Goal: Information Seeking & Learning: Learn about a topic

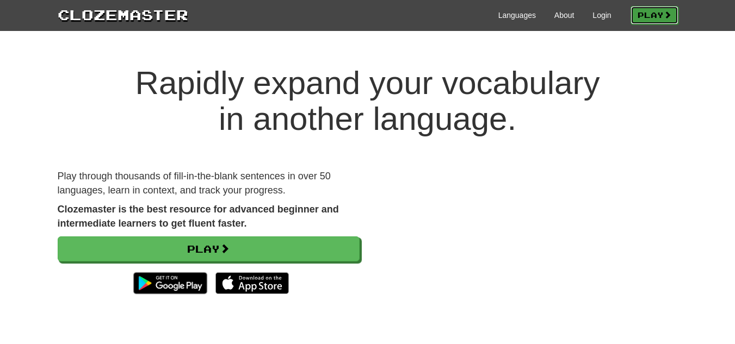
click at [632, 15] on link "Play" at bounding box center [654, 15] width 48 height 18
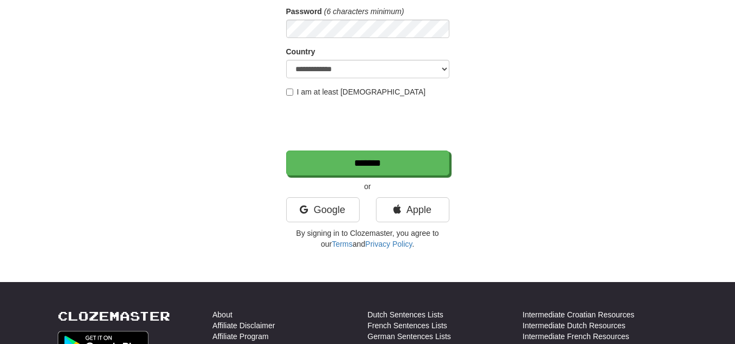
scroll to position [217, 0]
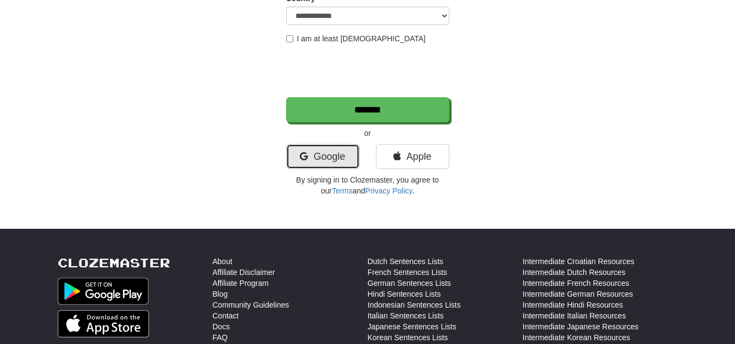
click at [328, 161] on link "Google" at bounding box center [322, 156] width 73 height 25
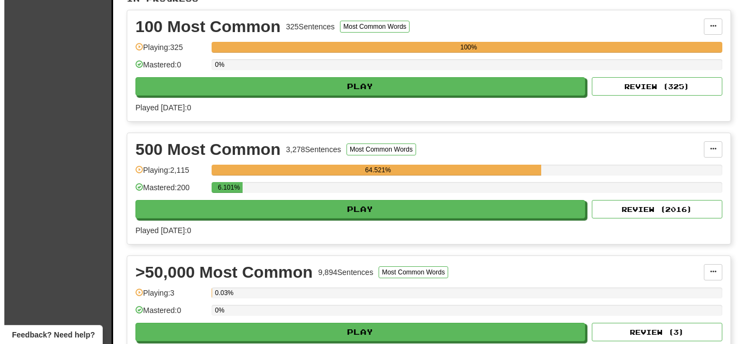
scroll to position [272, 0]
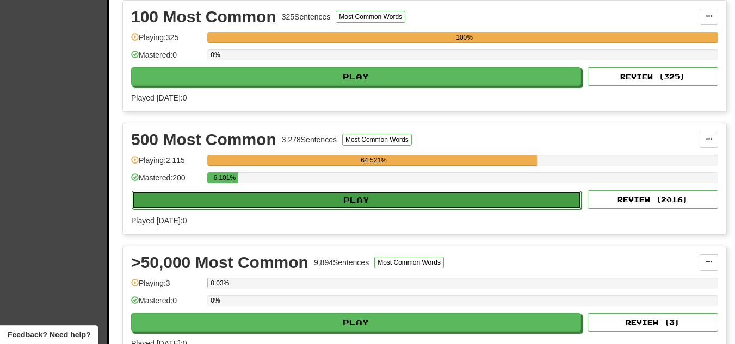
click at [476, 199] on button "Play" at bounding box center [357, 200] width 450 height 18
select select "**"
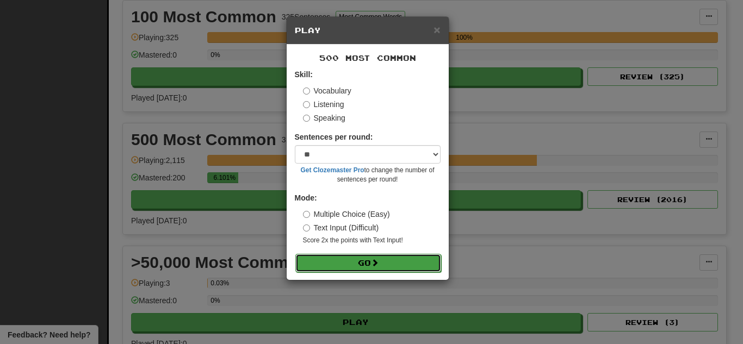
click at [414, 260] on button "Go" at bounding box center [368, 263] width 146 height 18
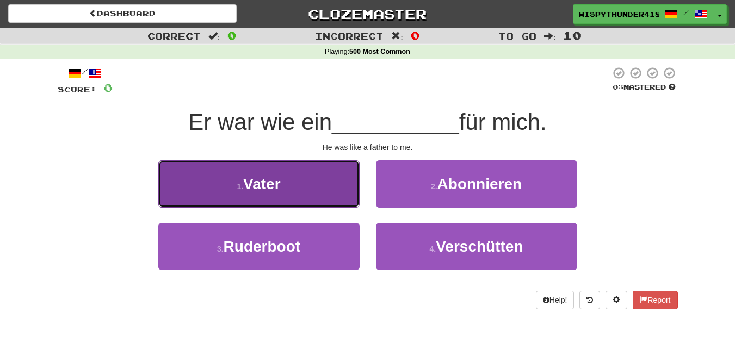
click at [319, 184] on button "1 . Vater" at bounding box center [258, 183] width 201 height 47
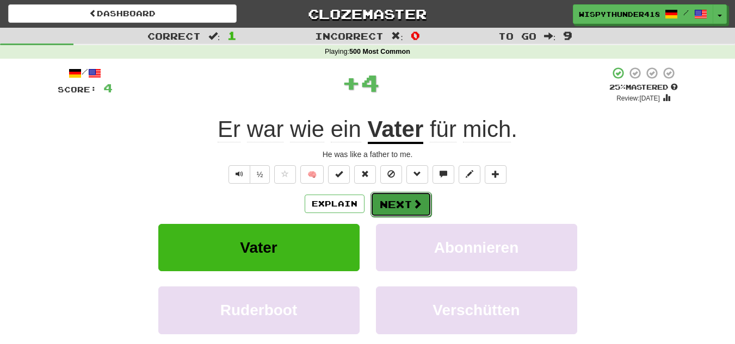
click at [398, 198] on button "Next" at bounding box center [400, 204] width 61 height 25
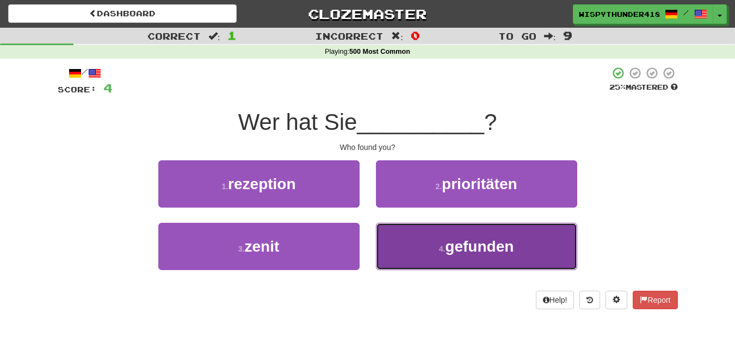
click at [410, 262] on button "4 . gefunden" at bounding box center [476, 246] width 201 height 47
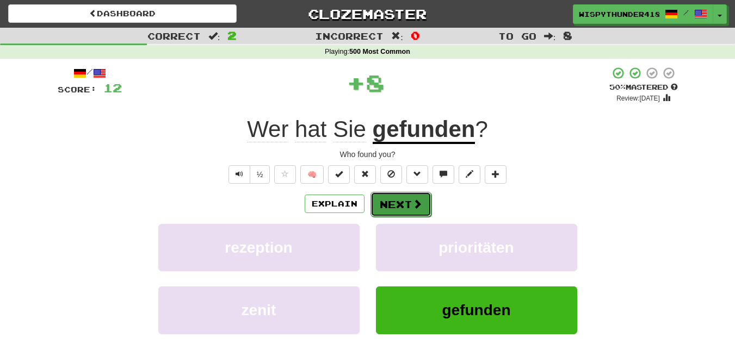
click at [410, 215] on button "Next" at bounding box center [400, 204] width 61 height 25
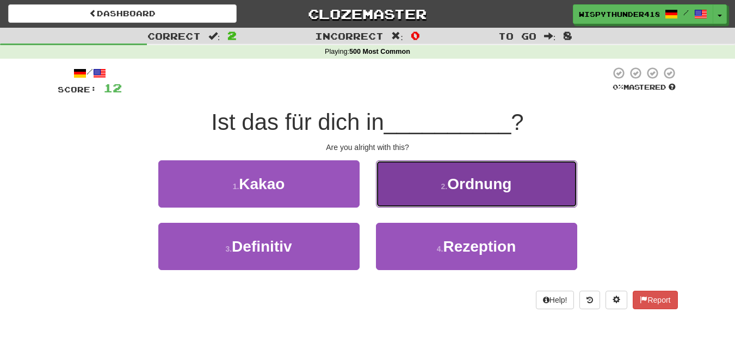
click at [380, 170] on button "2 . Ordnung" at bounding box center [476, 183] width 201 height 47
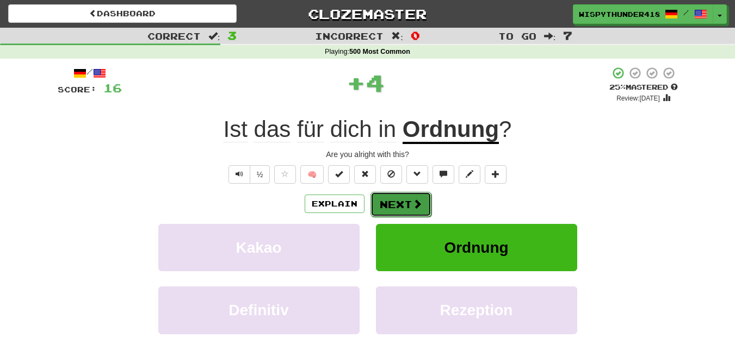
click at [384, 202] on button "Next" at bounding box center [400, 204] width 61 height 25
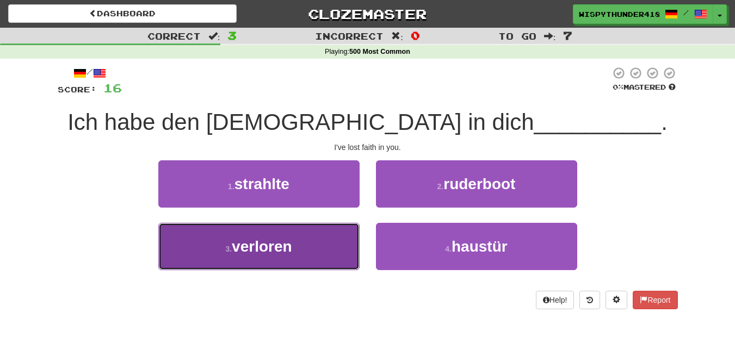
click at [338, 244] on button "3 . verloren" at bounding box center [258, 246] width 201 height 47
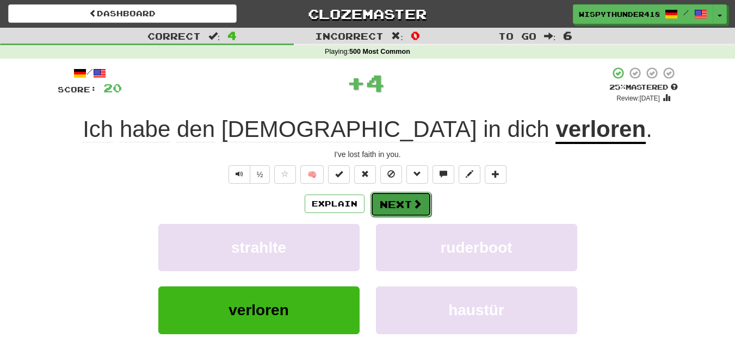
click at [405, 214] on button "Next" at bounding box center [400, 204] width 61 height 25
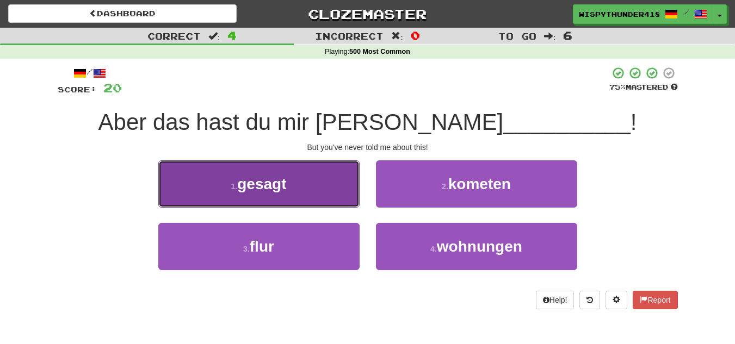
click at [266, 202] on button "1 . gesagt" at bounding box center [258, 183] width 201 height 47
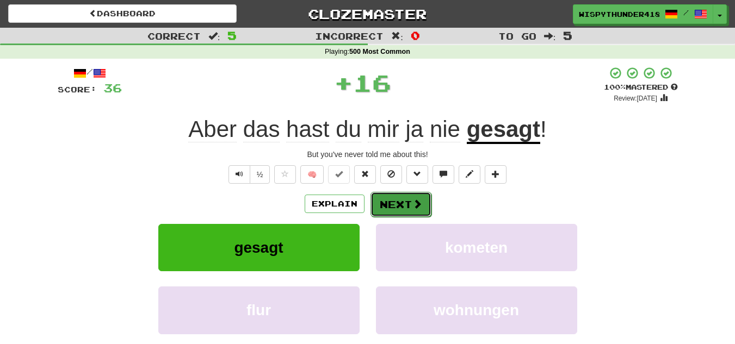
click at [398, 201] on button "Next" at bounding box center [400, 204] width 61 height 25
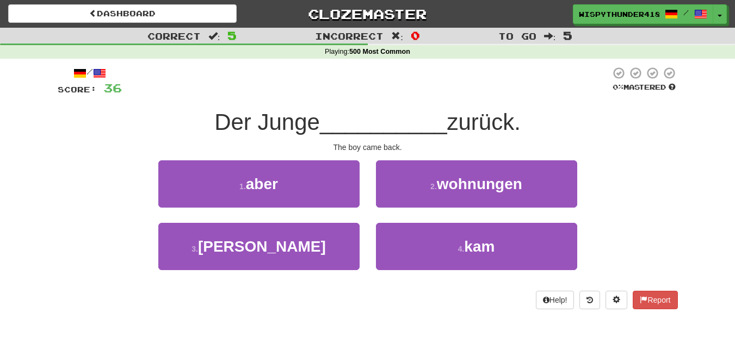
click at [370, 235] on div "4 . kam" at bounding box center [476, 254] width 217 height 63
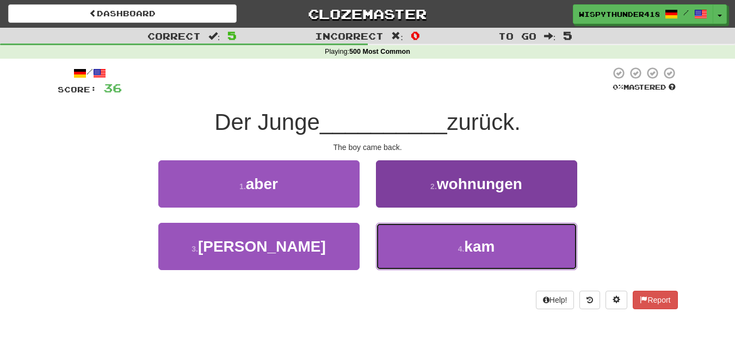
click at [396, 231] on button "4 . kam" at bounding box center [476, 246] width 201 height 47
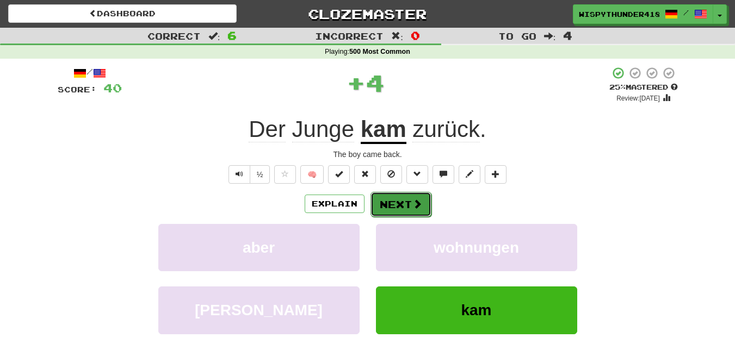
click at [405, 203] on button "Next" at bounding box center [400, 204] width 61 height 25
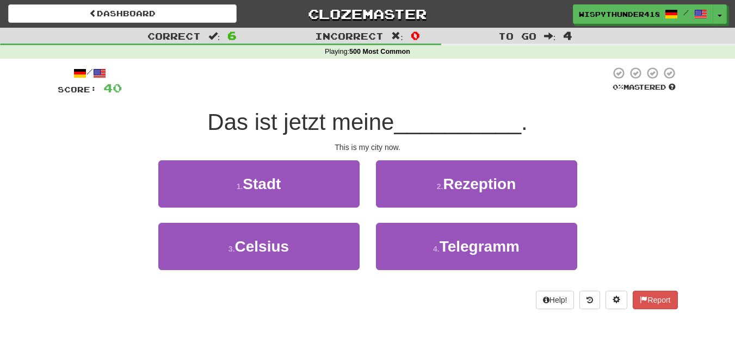
click at [314, 211] on div "1 . Stadt" at bounding box center [258, 191] width 217 height 63
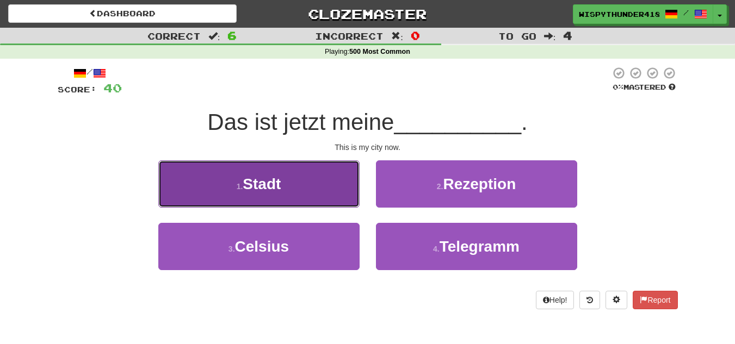
click at [321, 201] on button "1 . Stadt" at bounding box center [258, 183] width 201 height 47
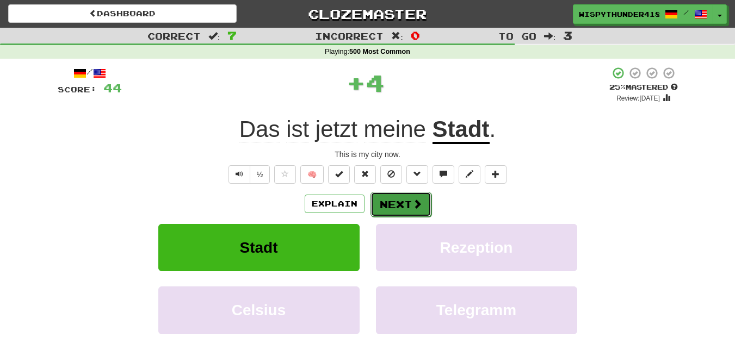
click at [392, 213] on button "Next" at bounding box center [400, 204] width 61 height 25
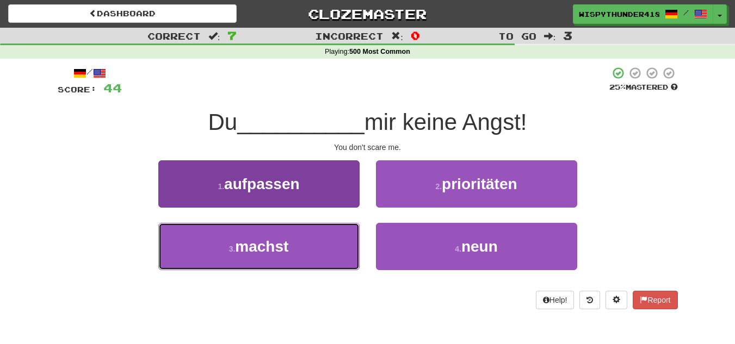
click at [305, 244] on button "3 . machst" at bounding box center [258, 246] width 201 height 47
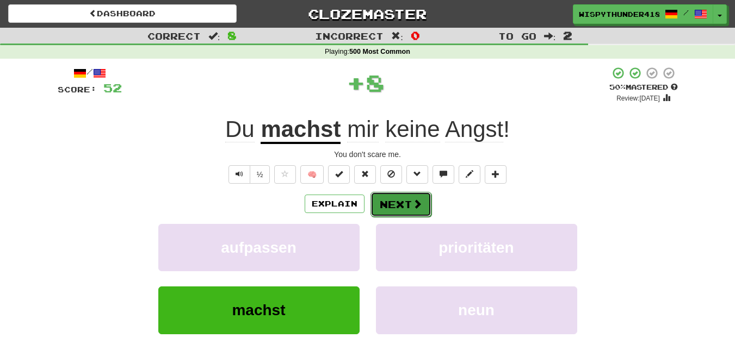
click at [407, 209] on button "Next" at bounding box center [400, 204] width 61 height 25
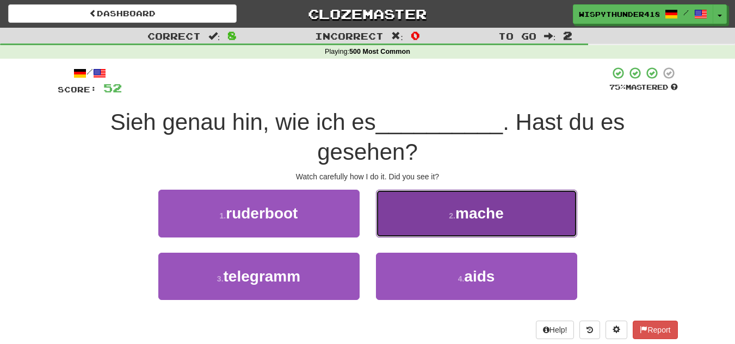
click at [412, 214] on button "2 . mache" at bounding box center [476, 213] width 201 height 47
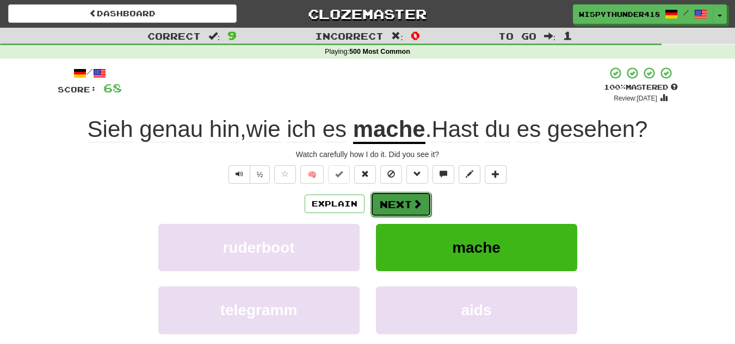
click at [380, 207] on button "Next" at bounding box center [400, 204] width 61 height 25
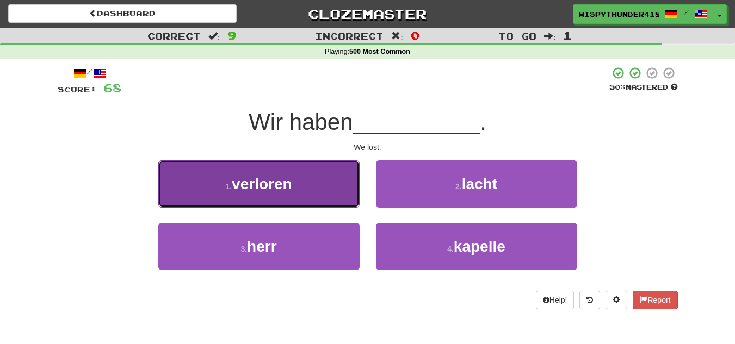
click at [338, 201] on button "1 . verloren" at bounding box center [258, 183] width 201 height 47
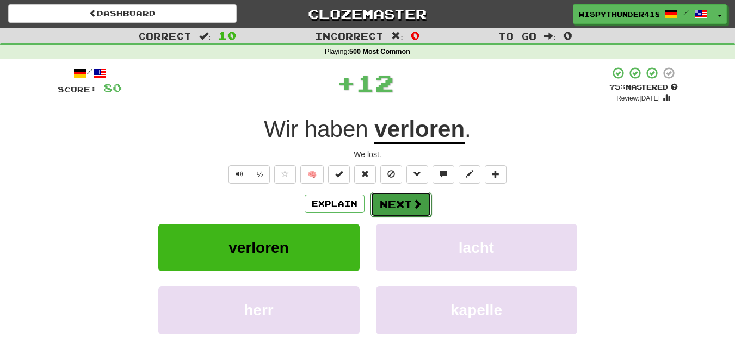
click at [395, 209] on button "Next" at bounding box center [400, 204] width 61 height 25
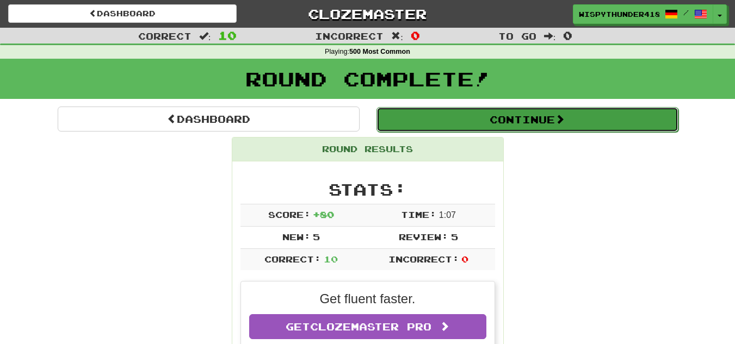
click at [443, 130] on button "Continue" at bounding box center [527, 119] width 302 height 25
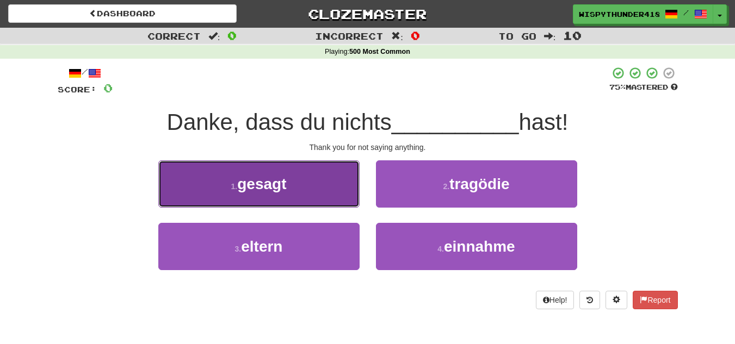
click at [327, 207] on button "1 . gesagt" at bounding box center [258, 183] width 201 height 47
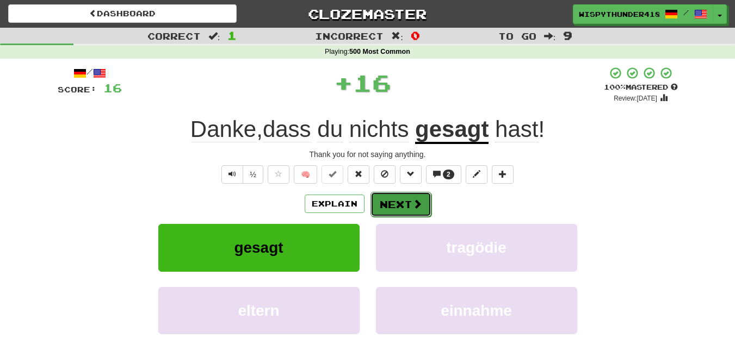
click at [400, 211] on button "Next" at bounding box center [400, 204] width 61 height 25
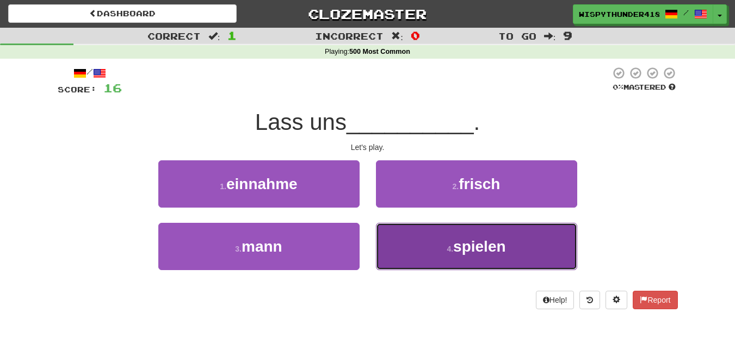
click at [403, 251] on button "4 . spielen" at bounding box center [476, 246] width 201 height 47
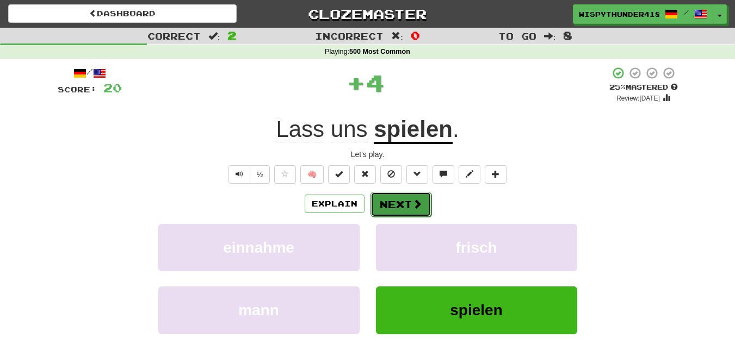
click at [391, 215] on button "Next" at bounding box center [400, 204] width 61 height 25
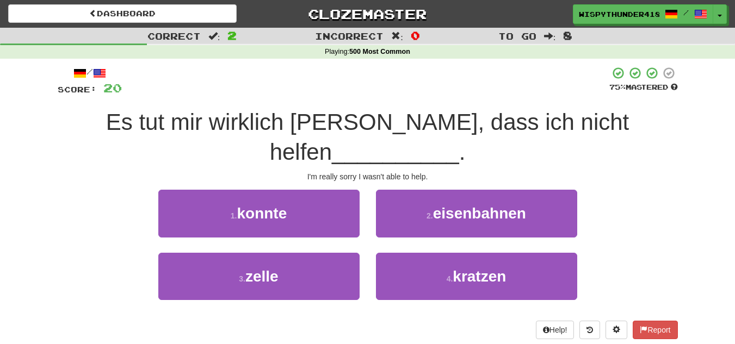
click at [311, 208] on div "1 . konnte" at bounding box center [258, 221] width 217 height 63
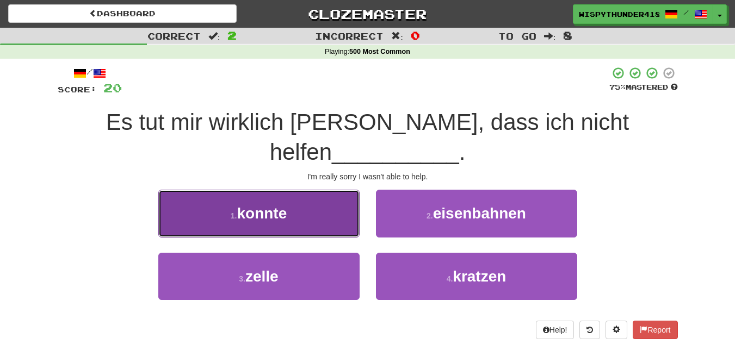
click at [314, 198] on button "1 . konnte" at bounding box center [258, 213] width 201 height 47
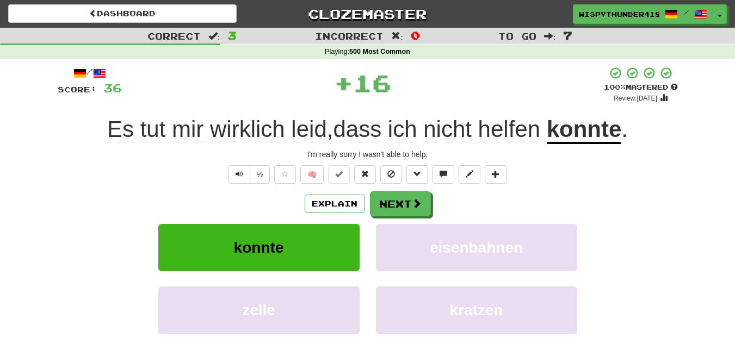
click at [364, 196] on div "Explain Next" at bounding box center [368, 203] width 620 height 25
click at [382, 195] on button "Next" at bounding box center [400, 204] width 61 height 25
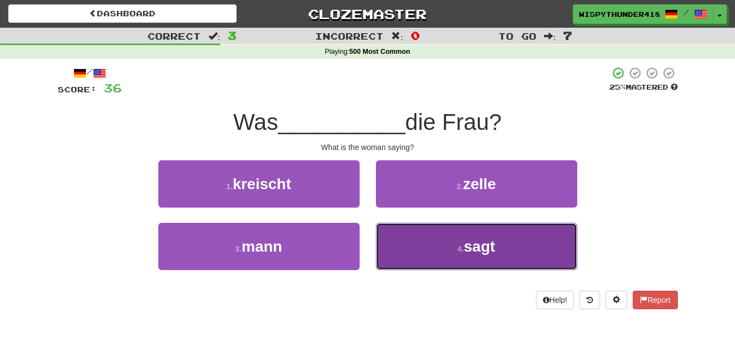
click at [385, 240] on button "4 . sagt" at bounding box center [476, 246] width 201 height 47
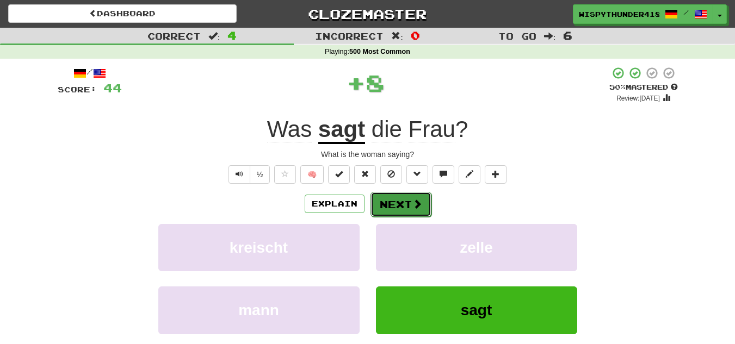
click at [412, 208] on span at bounding box center [417, 204] width 10 height 10
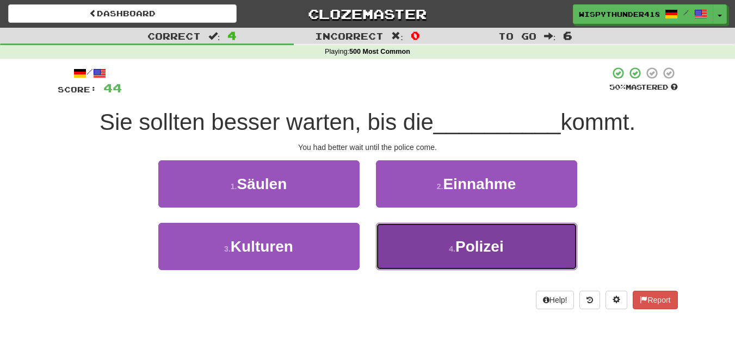
click at [377, 246] on button "4 . Polizei" at bounding box center [476, 246] width 201 height 47
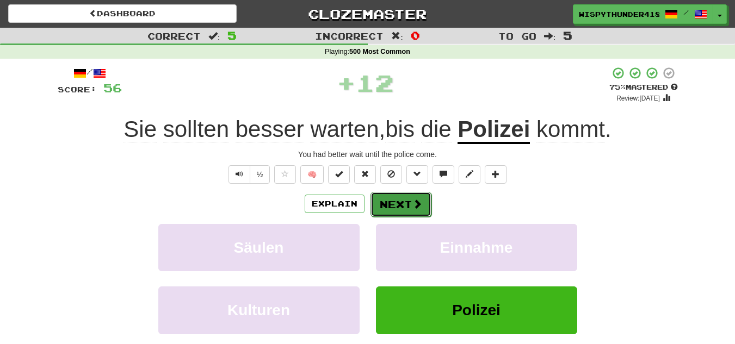
click at [403, 204] on button "Next" at bounding box center [400, 204] width 61 height 25
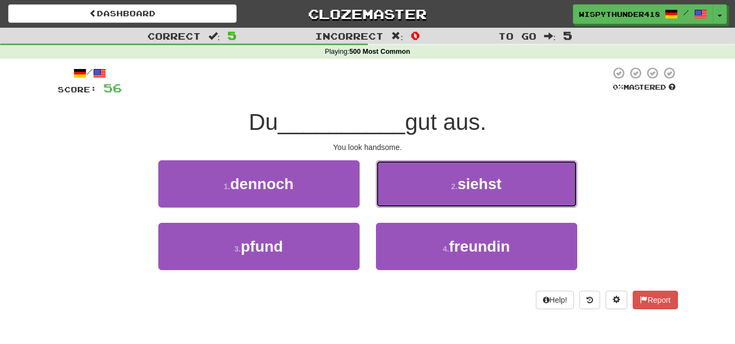
click at [403, 204] on button "2 . siehst" at bounding box center [476, 183] width 201 height 47
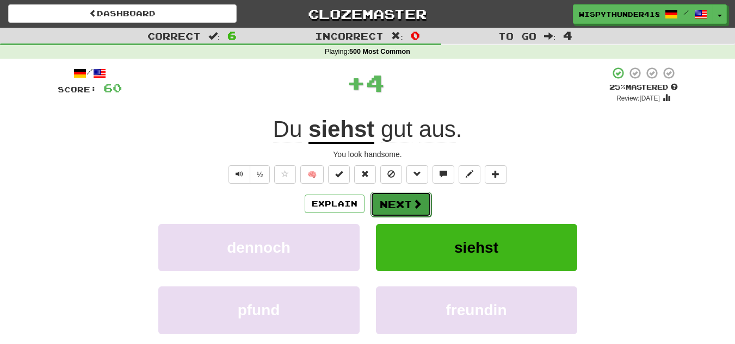
click at [402, 205] on button "Next" at bounding box center [400, 204] width 61 height 25
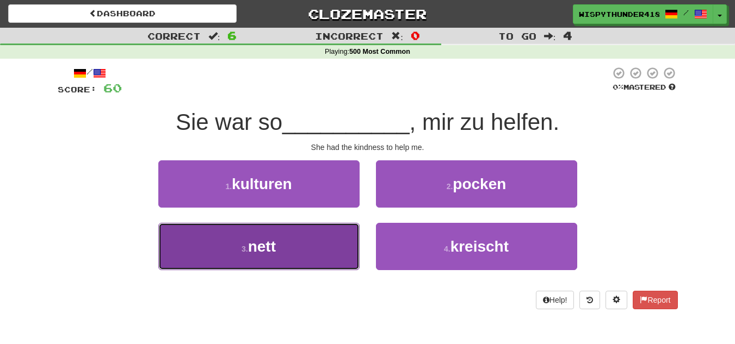
click at [334, 248] on button "3 . nett" at bounding box center [258, 246] width 201 height 47
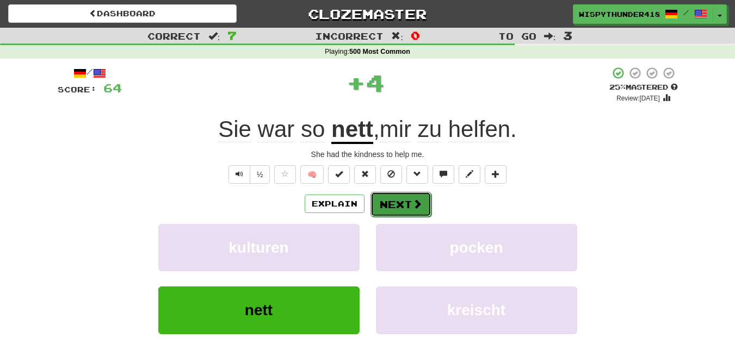
click at [418, 201] on span at bounding box center [417, 204] width 10 height 10
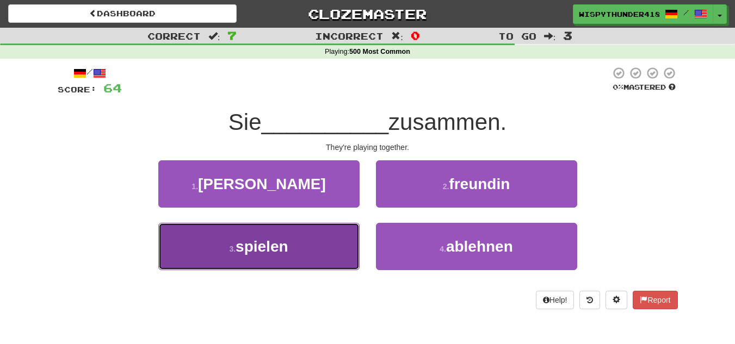
click at [350, 239] on button "3 . spielen" at bounding box center [258, 246] width 201 height 47
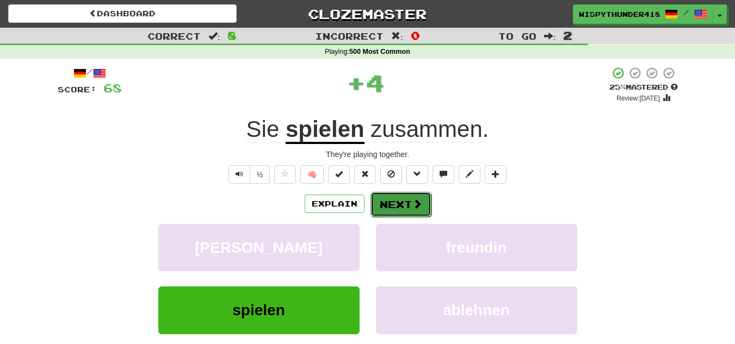
click at [396, 208] on button "Next" at bounding box center [400, 204] width 61 height 25
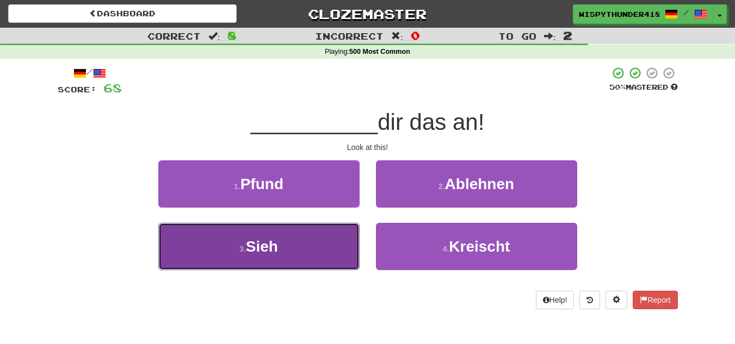
click at [334, 228] on button "3 . Sieh" at bounding box center [258, 246] width 201 height 47
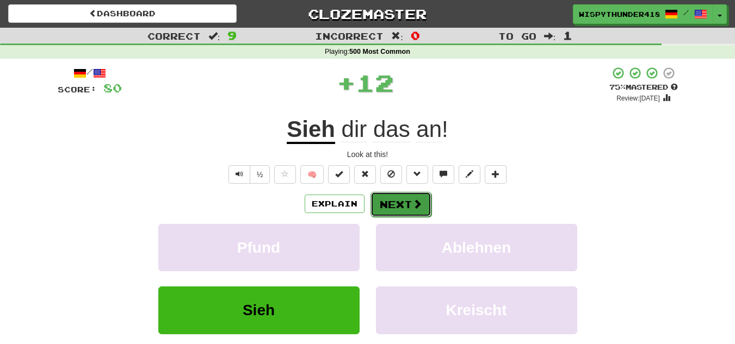
click at [404, 204] on button "Next" at bounding box center [400, 204] width 61 height 25
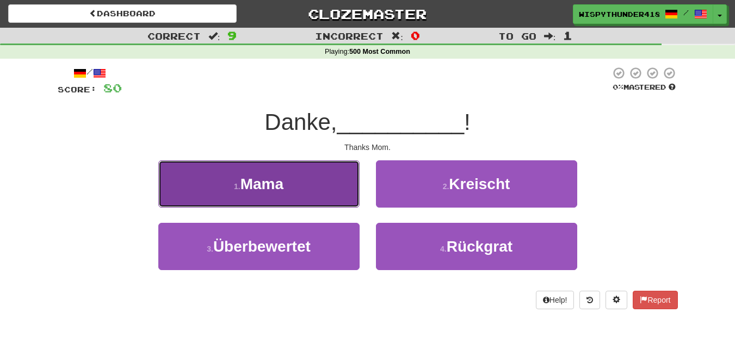
click at [358, 195] on button "1 . Mama" at bounding box center [258, 183] width 201 height 47
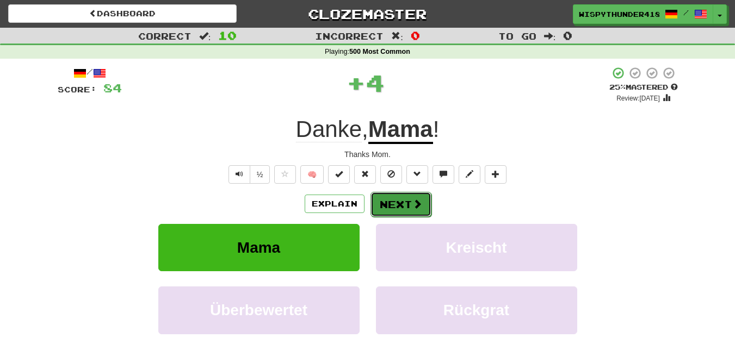
click at [408, 201] on button "Next" at bounding box center [400, 204] width 61 height 25
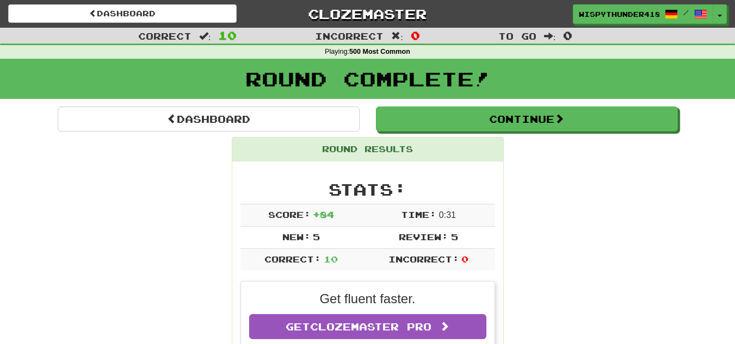
click at [417, 138] on div "Round Results" at bounding box center [367, 150] width 271 height 24
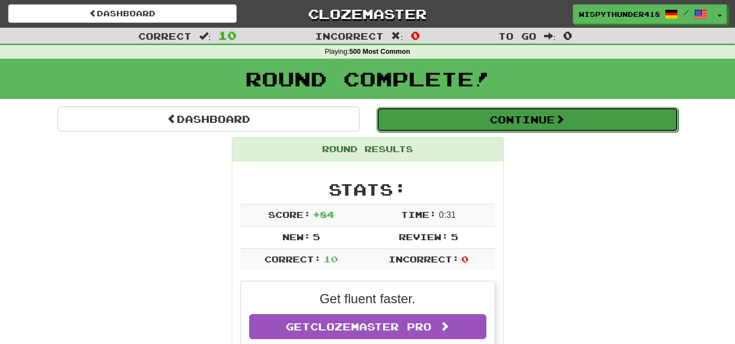
click at [422, 125] on button "Continue" at bounding box center [527, 119] width 302 height 25
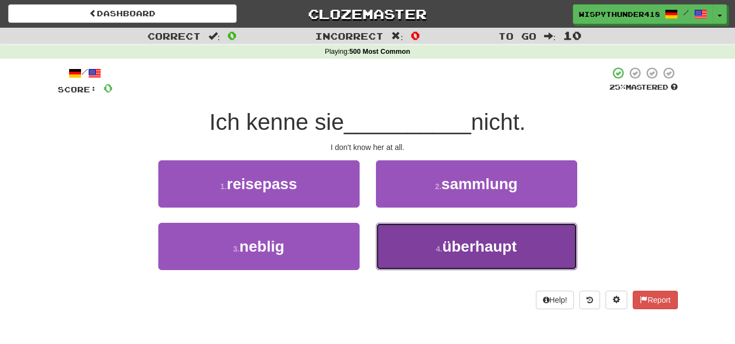
click at [426, 252] on button "4 . überhaupt" at bounding box center [476, 246] width 201 height 47
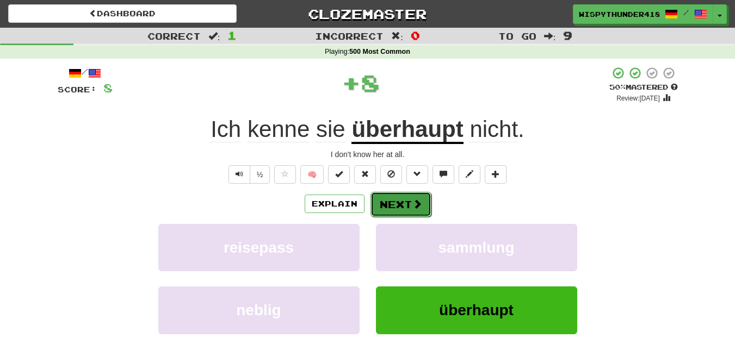
click at [409, 196] on button "Next" at bounding box center [400, 204] width 61 height 25
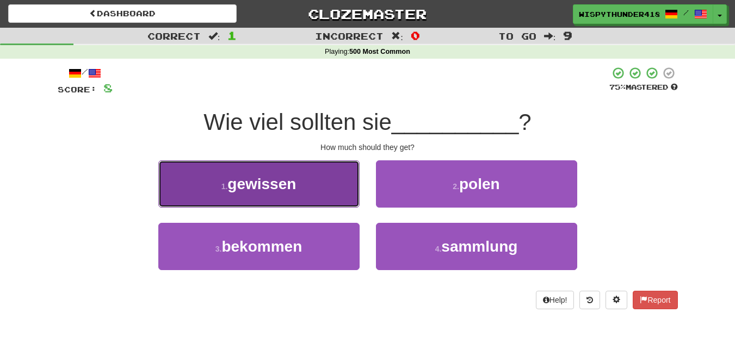
click at [337, 196] on button "1 . gewissen" at bounding box center [258, 183] width 201 height 47
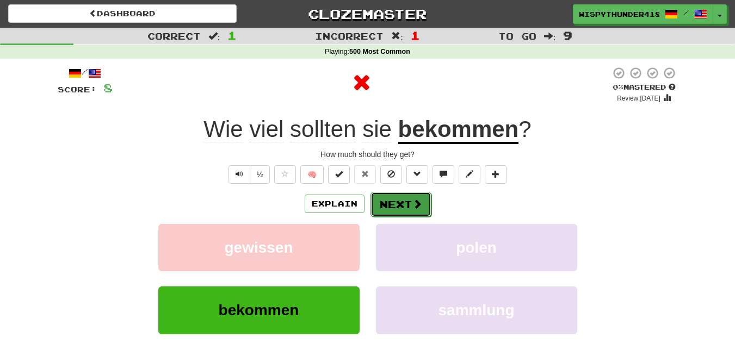
click at [393, 198] on button "Next" at bounding box center [400, 204] width 61 height 25
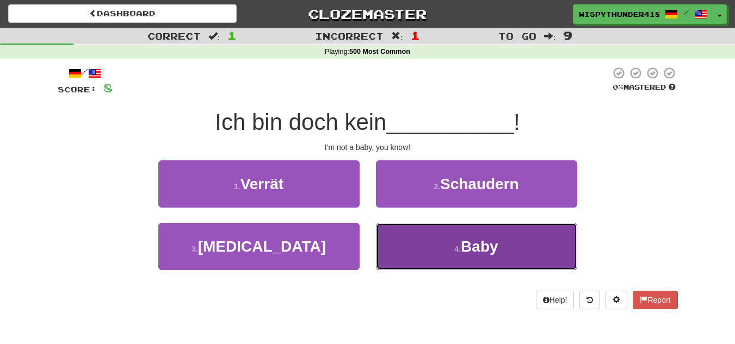
click at [406, 254] on button "4 . Baby" at bounding box center [476, 246] width 201 height 47
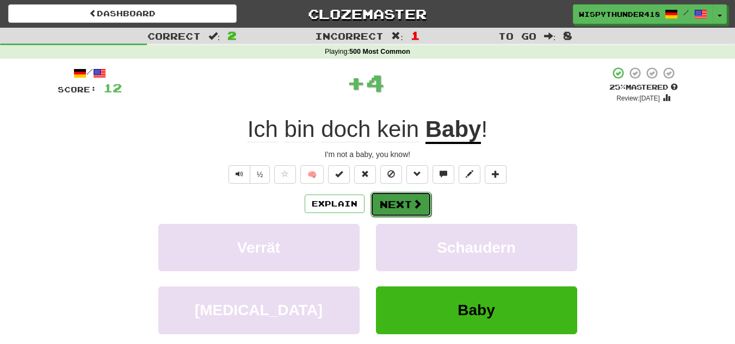
click at [387, 204] on button "Next" at bounding box center [400, 204] width 61 height 25
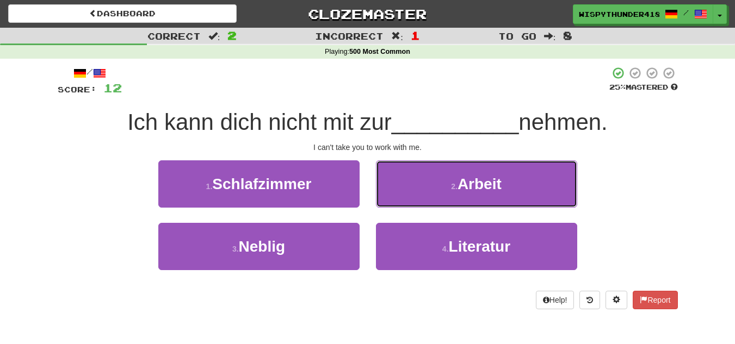
click at [387, 204] on button "2 . Arbeit" at bounding box center [476, 183] width 201 height 47
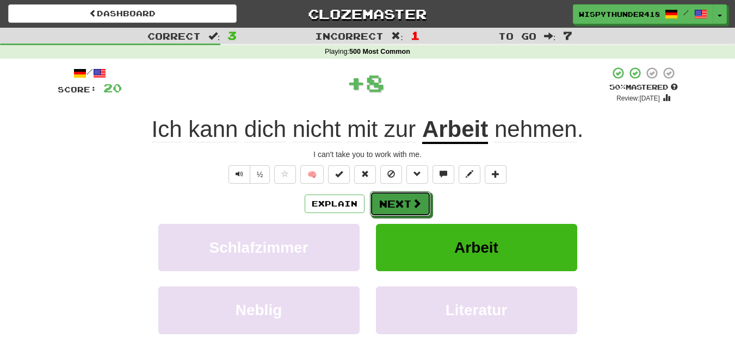
click at [387, 204] on button "Next" at bounding box center [400, 203] width 61 height 25
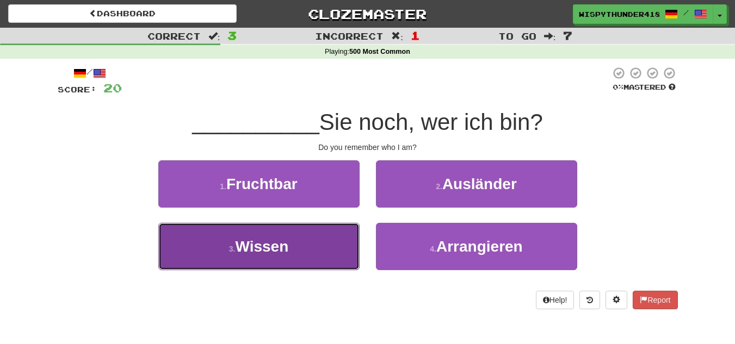
click at [327, 243] on button "3 . Wissen" at bounding box center [258, 246] width 201 height 47
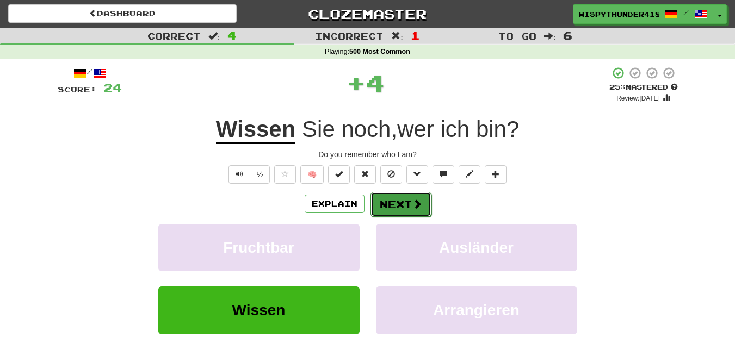
click at [403, 200] on button "Next" at bounding box center [400, 204] width 61 height 25
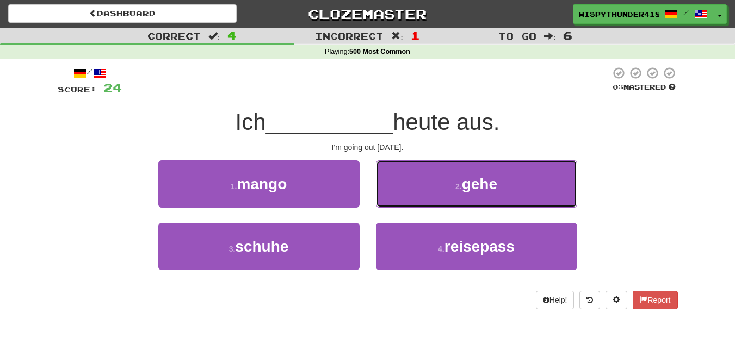
click at [403, 200] on button "2 . gehe" at bounding box center [476, 183] width 201 height 47
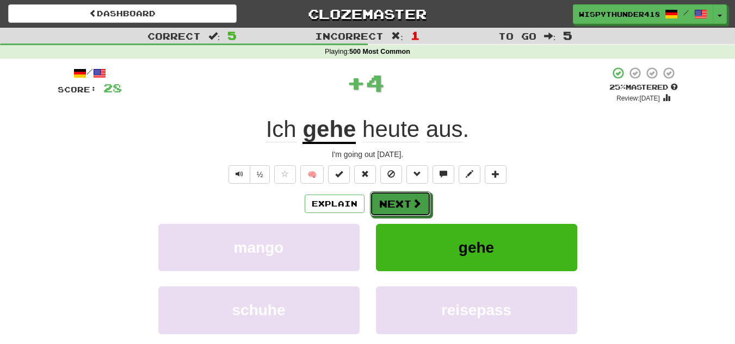
click at [403, 200] on button "Next" at bounding box center [400, 203] width 61 height 25
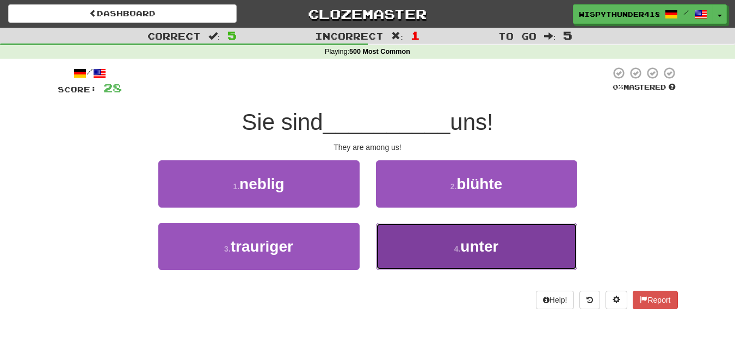
click at [410, 253] on button "4 . unter" at bounding box center [476, 246] width 201 height 47
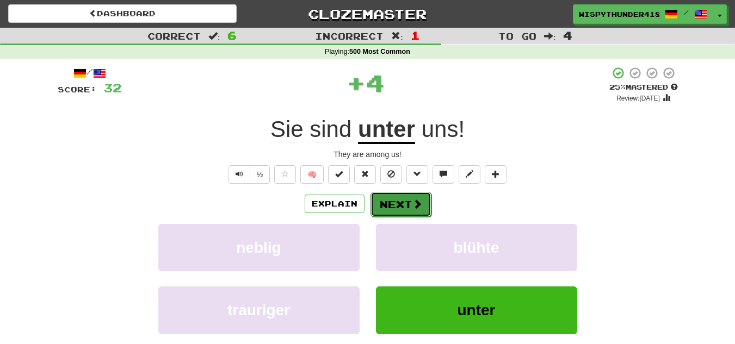
click at [405, 204] on button "Next" at bounding box center [400, 204] width 61 height 25
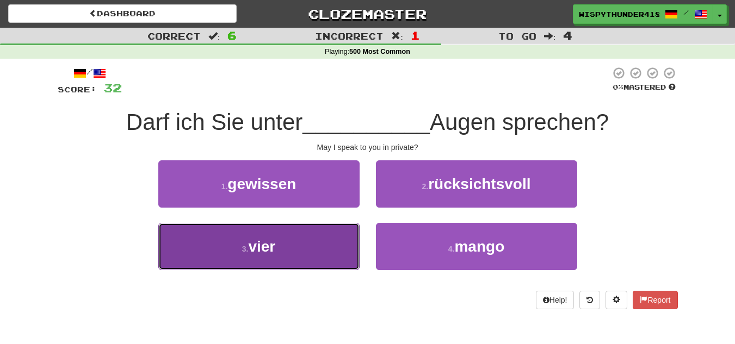
click at [345, 240] on button "3 . vier" at bounding box center [258, 246] width 201 height 47
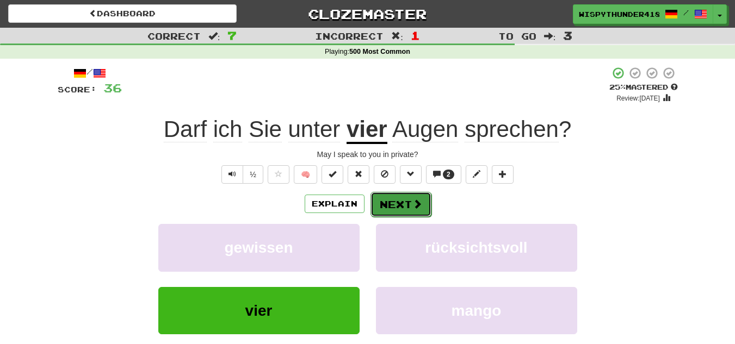
click at [395, 197] on button "Next" at bounding box center [400, 204] width 61 height 25
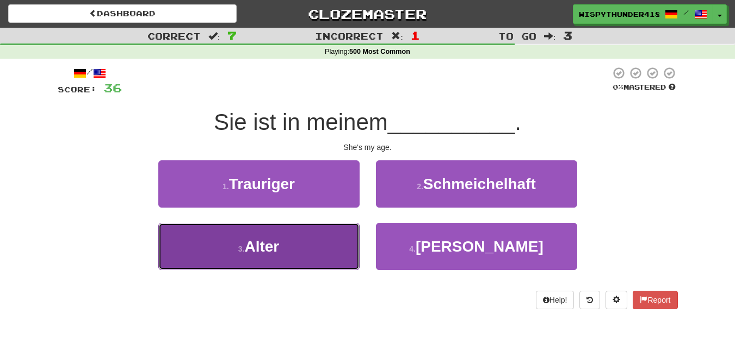
click at [341, 240] on button "3 . Alter" at bounding box center [258, 246] width 201 height 47
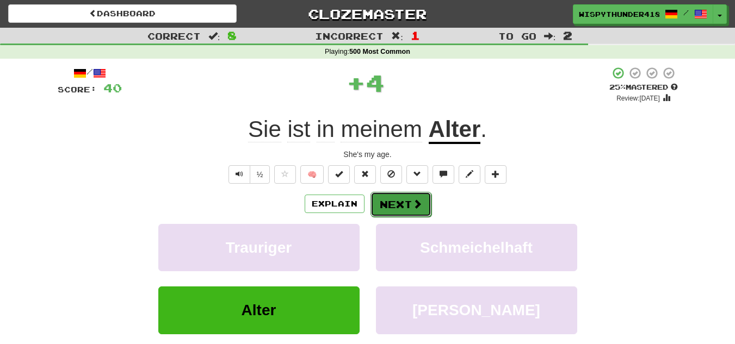
click at [409, 206] on button "Next" at bounding box center [400, 204] width 61 height 25
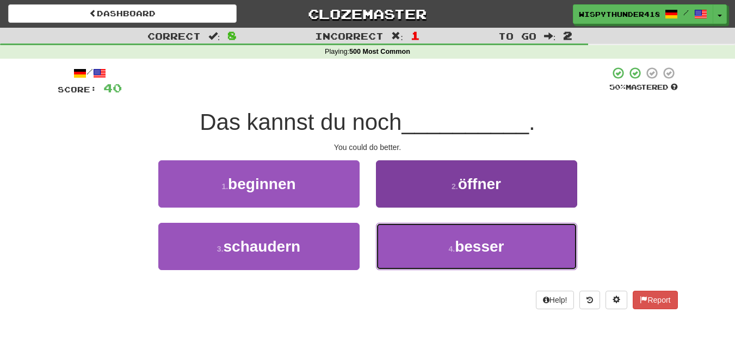
click at [434, 234] on button "4 . besser" at bounding box center [476, 246] width 201 height 47
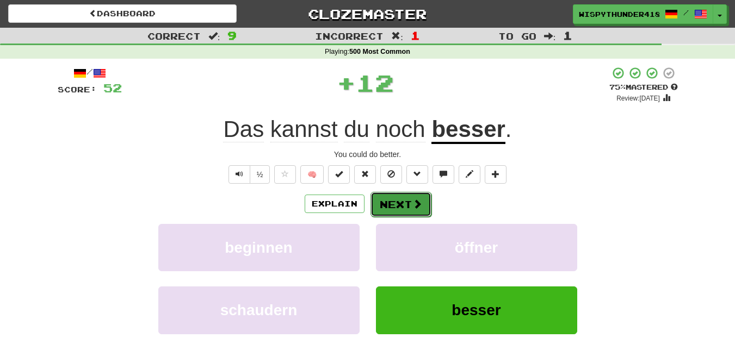
click at [418, 200] on span at bounding box center [417, 204] width 10 height 10
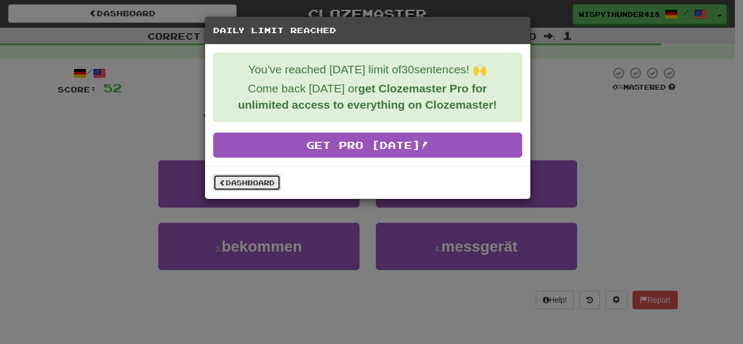
click at [240, 188] on link "Dashboard" at bounding box center [246, 183] width 67 height 16
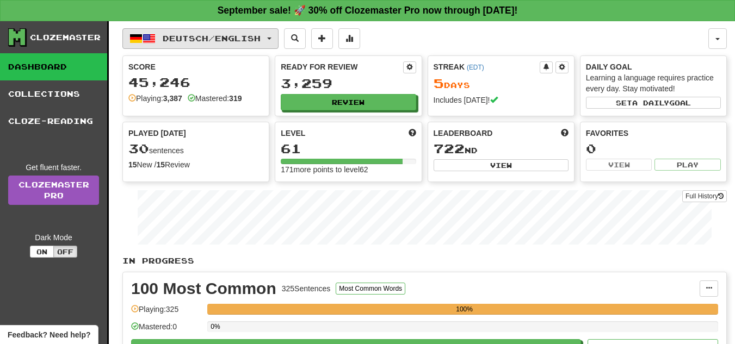
click at [269, 45] on button "Deutsch / English" at bounding box center [200, 38] width 156 height 21
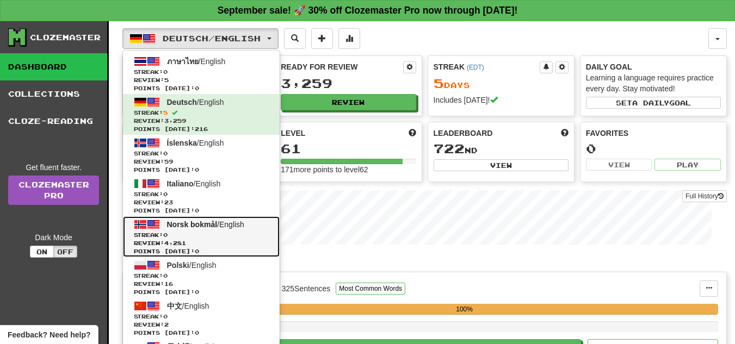
click at [243, 244] on span "Review: 4,281" at bounding box center [201, 243] width 135 height 8
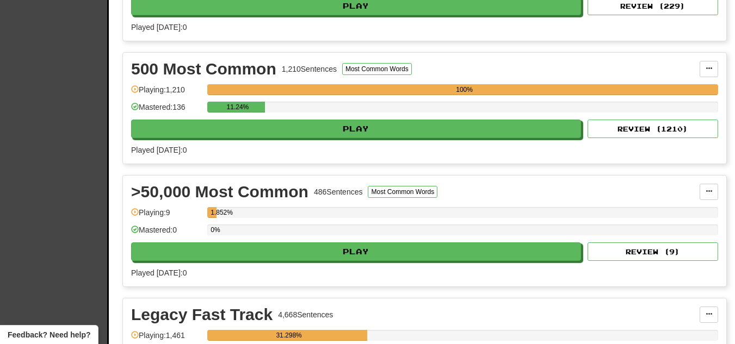
scroll to position [761, 0]
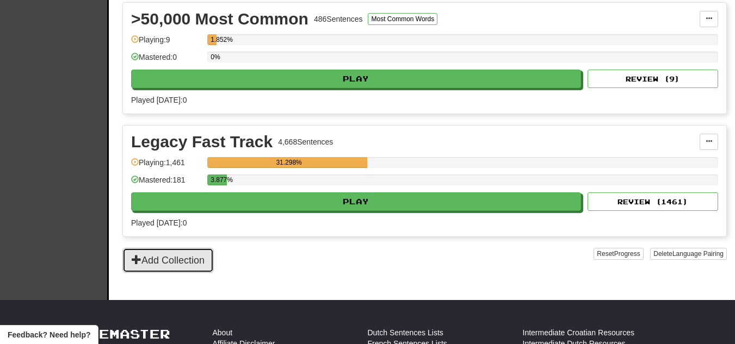
click at [176, 260] on button "Add Collection" at bounding box center [167, 260] width 91 height 25
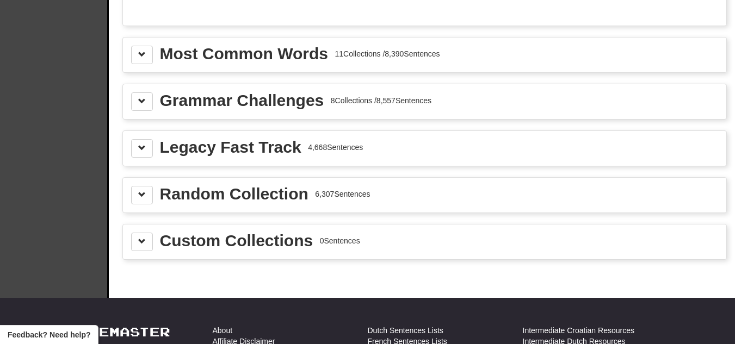
scroll to position [1196, 0]
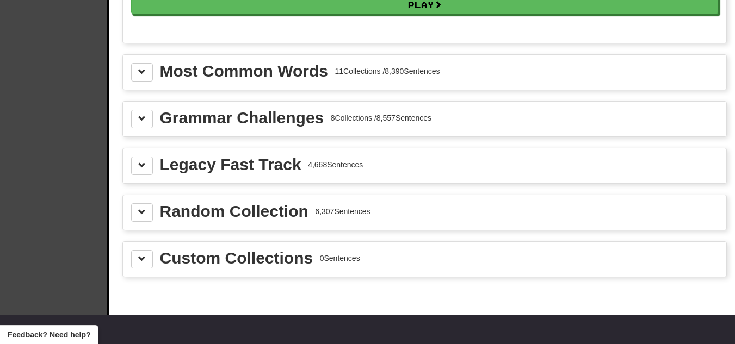
click at [215, 75] on div "Most Common Words" at bounding box center [244, 71] width 168 height 16
click at [143, 84] on div "Most Common Words 11 Collections / 8,390 Sentences" at bounding box center [424, 72] width 603 height 35
click at [142, 78] on button at bounding box center [142, 72] width 22 height 18
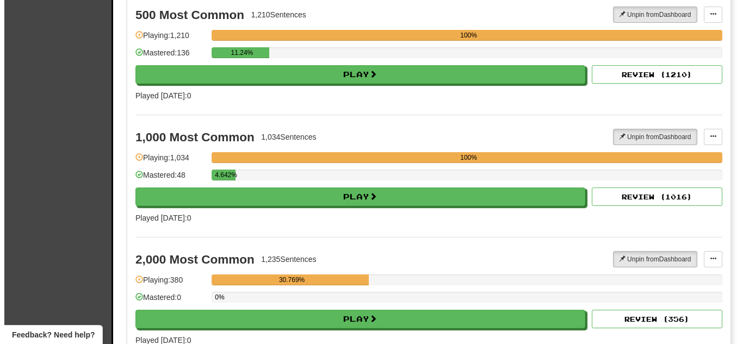
scroll to position [1577, 0]
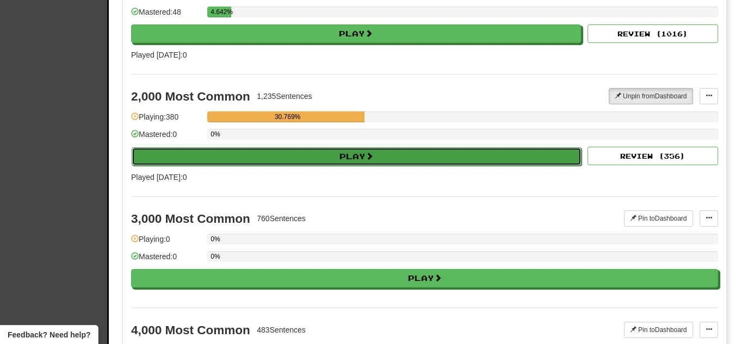
click at [313, 154] on button "Play" at bounding box center [357, 156] width 450 height 18
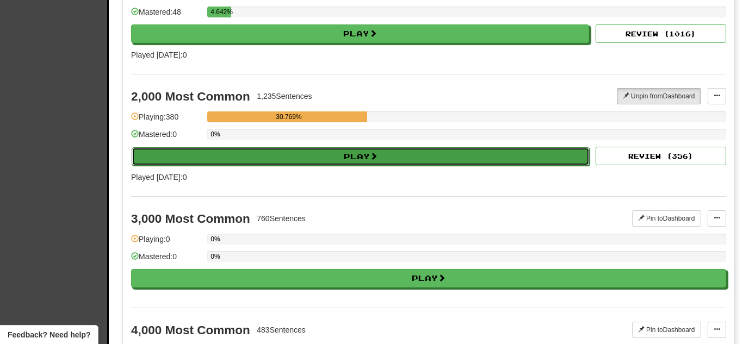
select select "**"
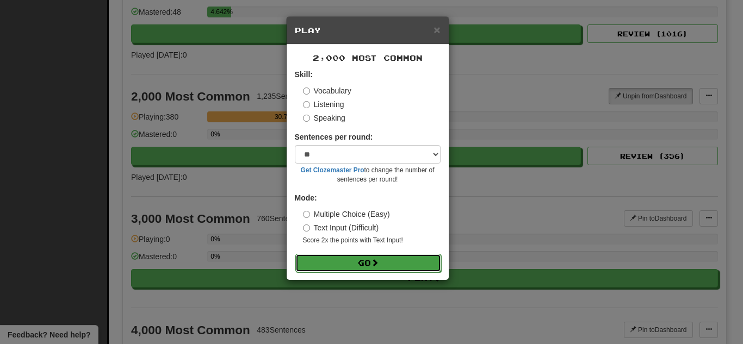
click at [362, 268] on button "Go" at bounding box center [368, 263] width 146 height 18
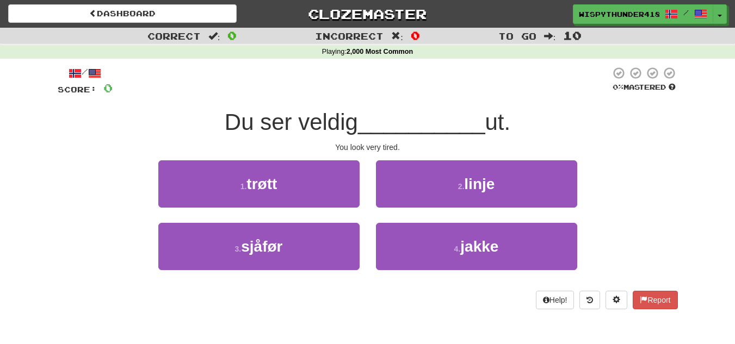
click at [350, 208] on div "1 . trøtt" at bounding box center [258, 191] width 217 height 63
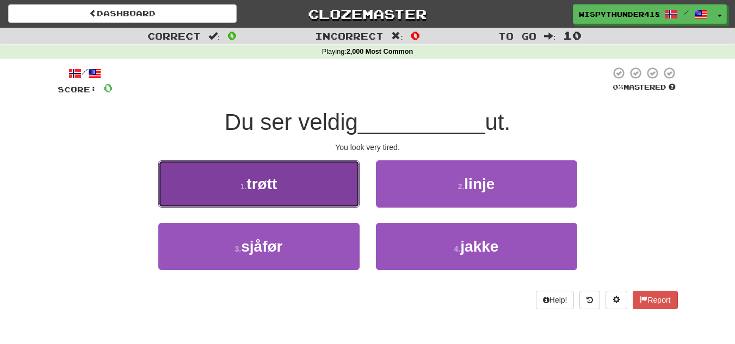
click at [342, 192] on button "1 . trøtt" at bounding box center [258, 183] width 201 height 47
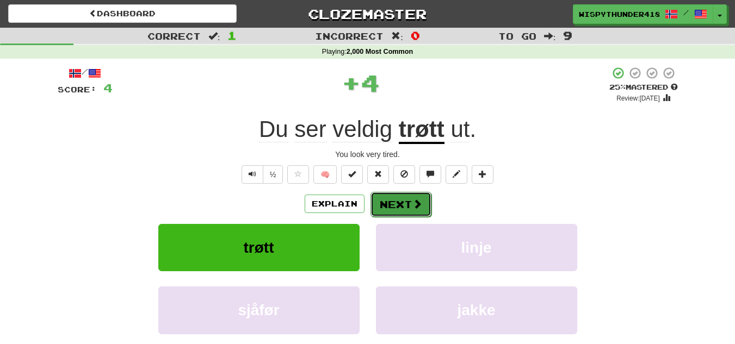
click at [396, 209] on button "Next" at bounding box center [400, 204] width 61 height 25
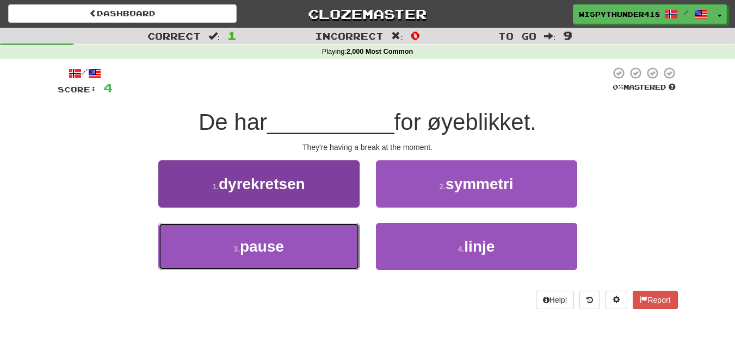
click at [344, 258] on button "3 . pause" at bounding box center [258, 246] width 201 height 47
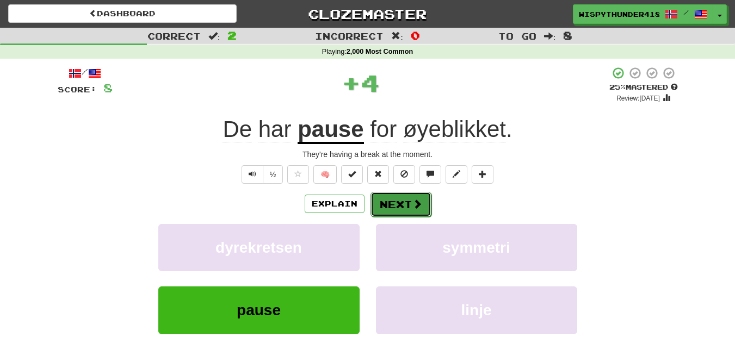
click at [413, 206] on span at bounding box center [417, 204] width 10 height 10
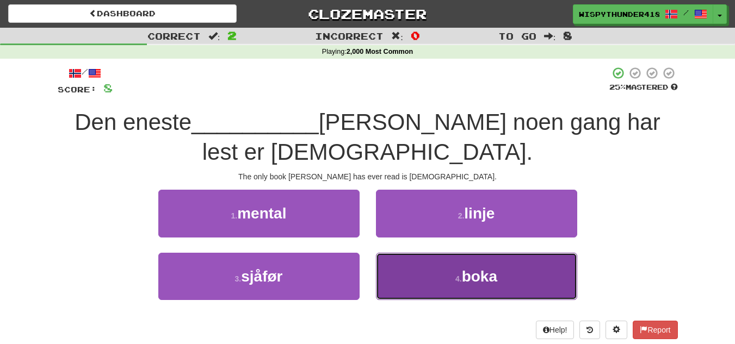
click at [420, 253] on button "4 . boka" at bounding box center [476, 276] width 201 height 47
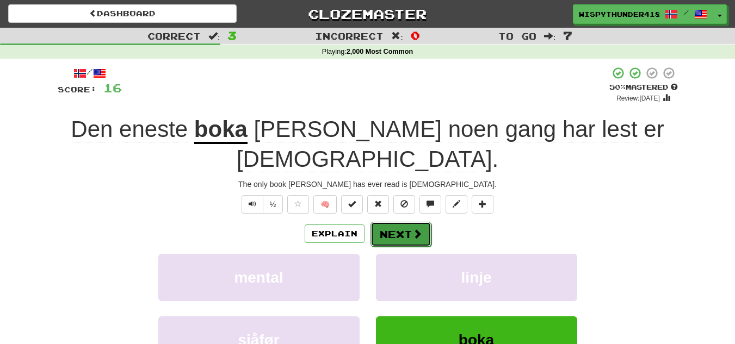
click at [407, 222] on button "Next" at bounding box center [400, 234] width 61 height 25
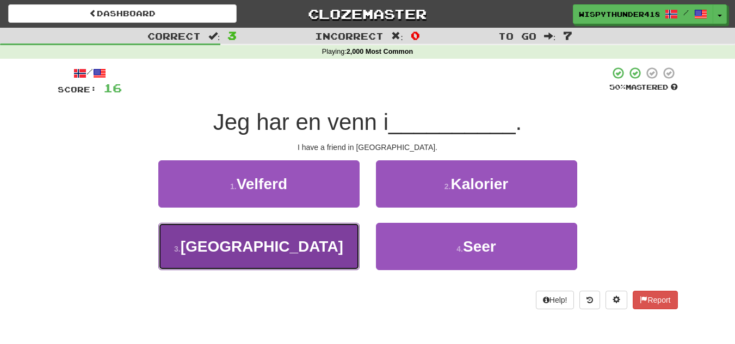
click at [278, 238] on span "England" at bounding box center [262, 246] width 163 height 17
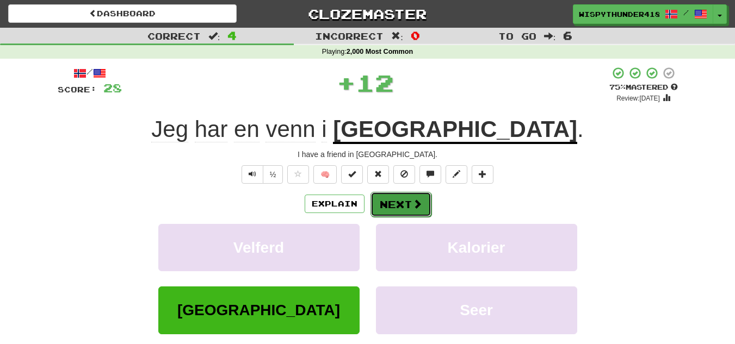
click at [400, 208] on button "Next" at bounding box center [400, 204] width 61 height 25
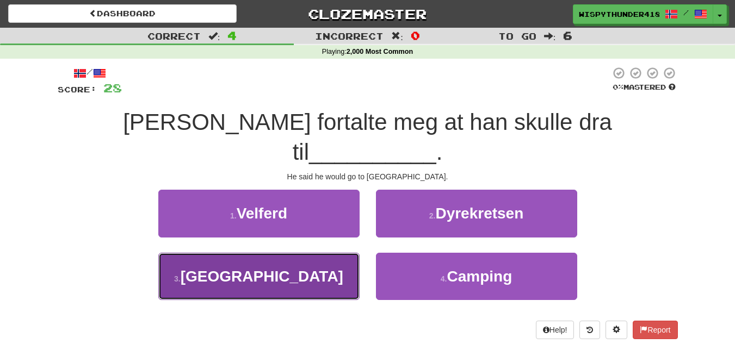
click at [304, 253] on button "3 . Amerika" at bounding box center [258, 276] width 201 height 47
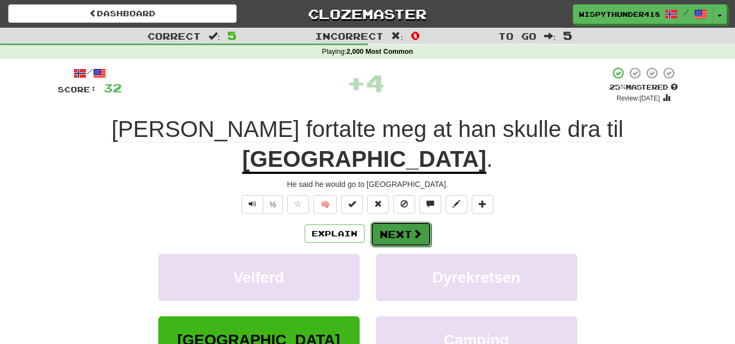
click at [413, 229] on span at bounding box center [417, 234] width 10 height 10
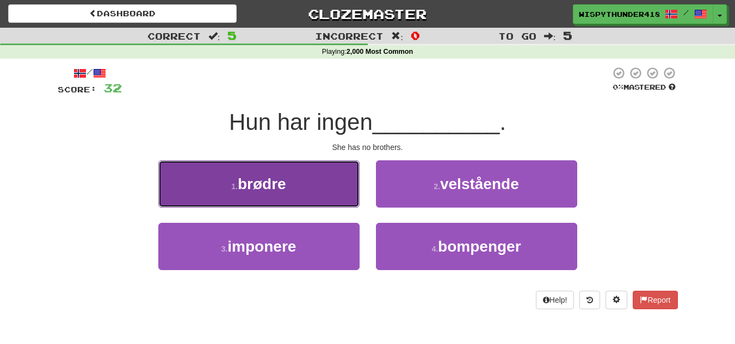
click at [338, 190] on button "1 . brødre" at bounding box center [258, 183] width 201 height 47
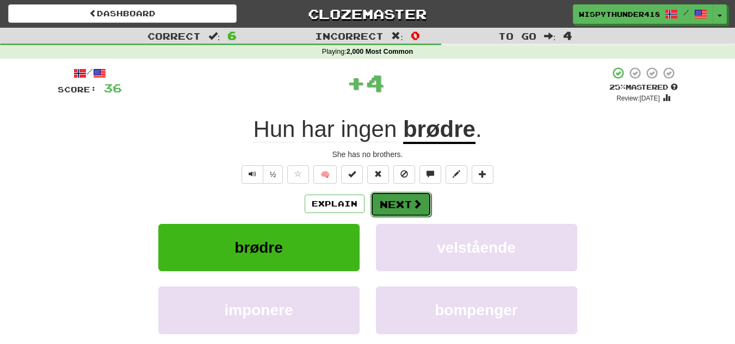
click at [409, 204] on button "Next" at bounding box center [400, 204] width 61 height 25
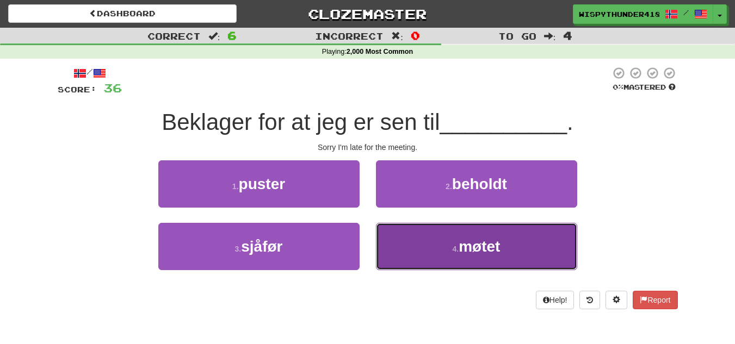
click at [396, 233] on button "4 . møtet" at bounding box center [476, 246] width 201 height 47
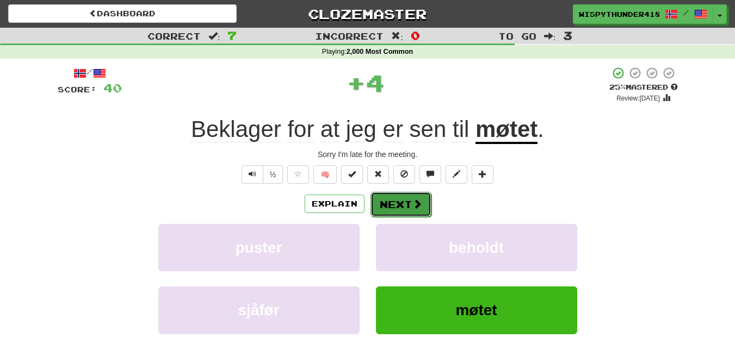
click at [403, 204] on button "Next" at bounding box center [400, 204] width 61 height 25
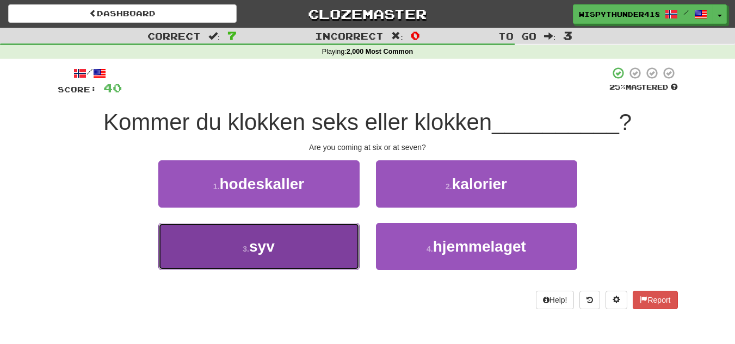
click at [335, 260] on button "3 . syv" at bounding box center [258, 246] width 201 height 47
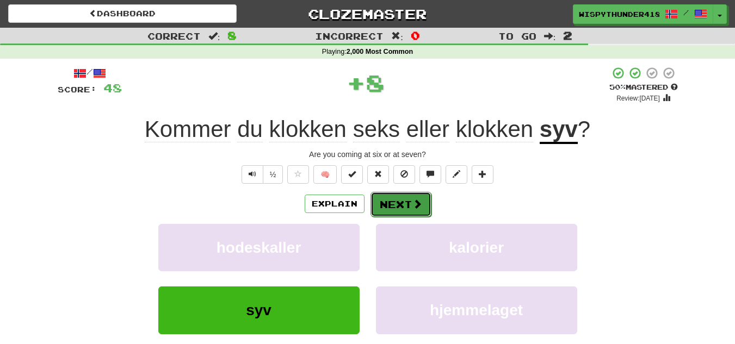
click at [413, 204] on span at bounding box center [417, 204] width 10 height 10
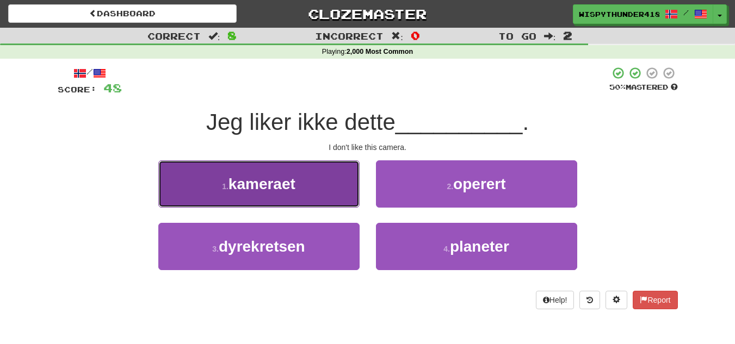
click at [341, 207] on button "1 . kameraet" at bounding box center [258, 183] width 201 height 47
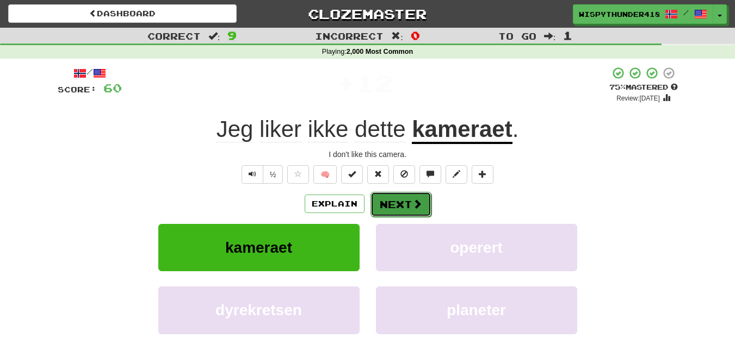
click at [376, 208] on button "Next" at bounding box center [400, 204] width 61 height 25
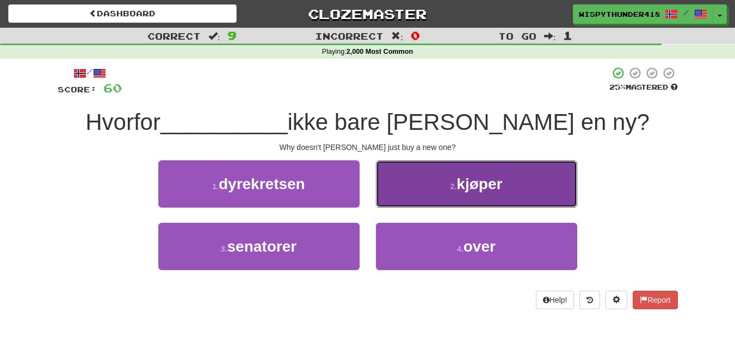
click at [399, 192] on button "2 . kjøper" at bounding box center [476, 183] width 201 height 47
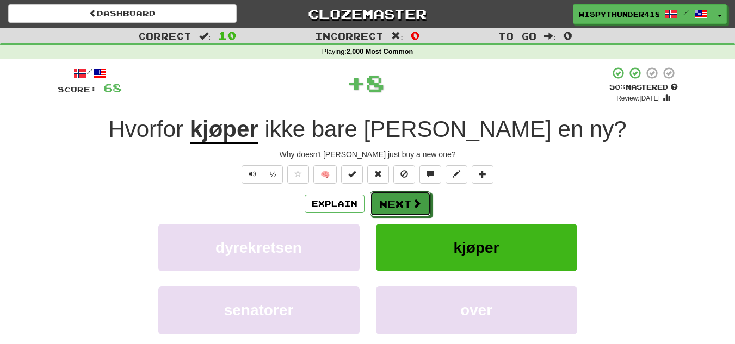
click at [420, 206] on span at bounding box center [417, 203] width 10 height 10
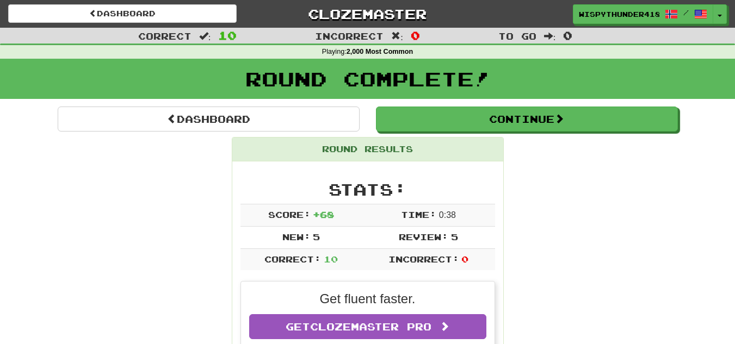
click at [445, 140] on div "Round Results" at bounding box center [367, 150] width 271 height 24
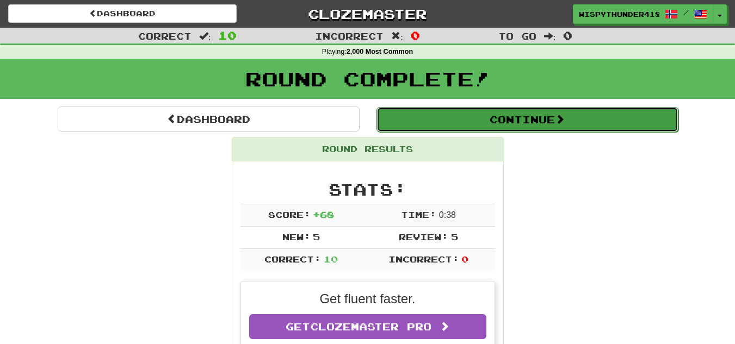
click at [453, 125] on button "Continue" at bounding box center [527, 119] width 302 height 25
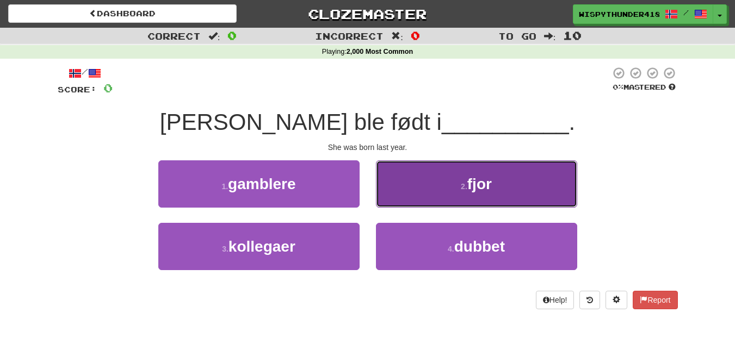
click at [445, 204] on button "2 . fjor" at bounding box center [476, 183] width 201 height 47
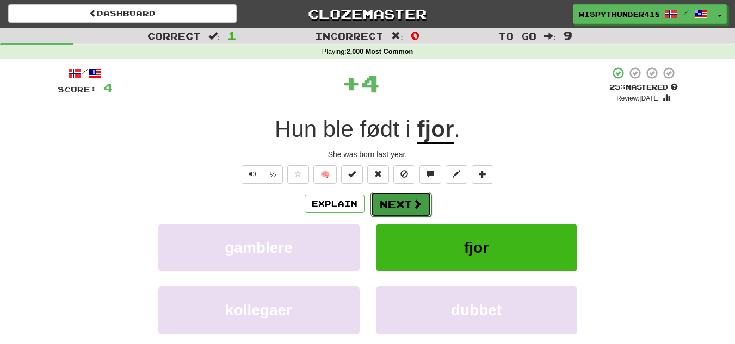
click at [406, 192] on button "Next" at bounding box center [400, 204] width 61 height 25
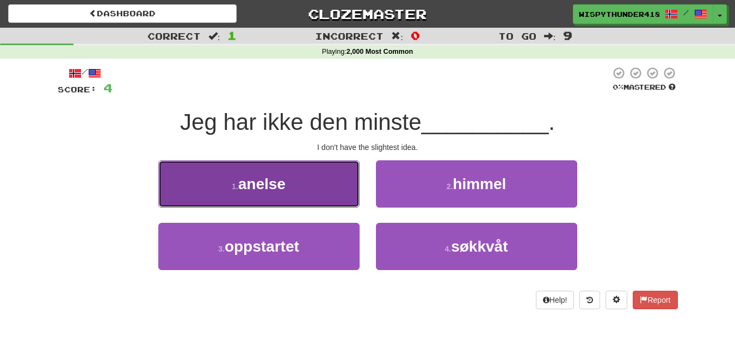
click at [335, 180] on button "1 . anelse" at bounding box center [258, 183] width 201 height 47
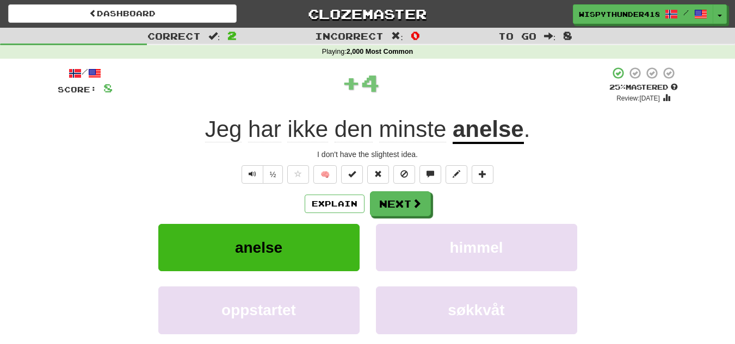
click at [363, 190] on div "/ Score: 8 + 4 25 % Mastered Review: 2025-09-19 Jeg har ikke den minste anelse …" at bounding box center [368, 236] width 620 height 341
click at [383, 198] on button "Next" at bounding box center [400, 204] width 61 height 25
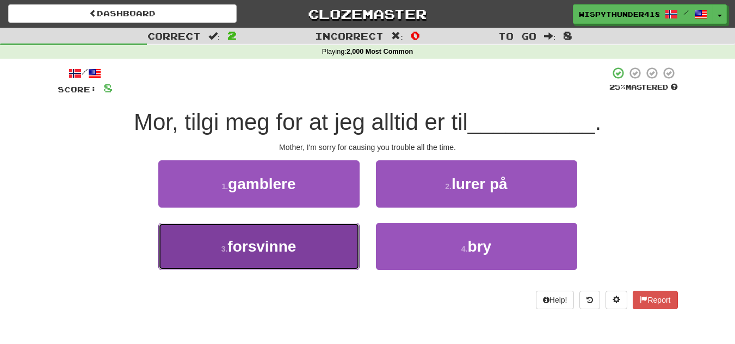
click at [320, 241] on button "3 . forsvinne" at bounding box center [258, 246] width 201 height 47
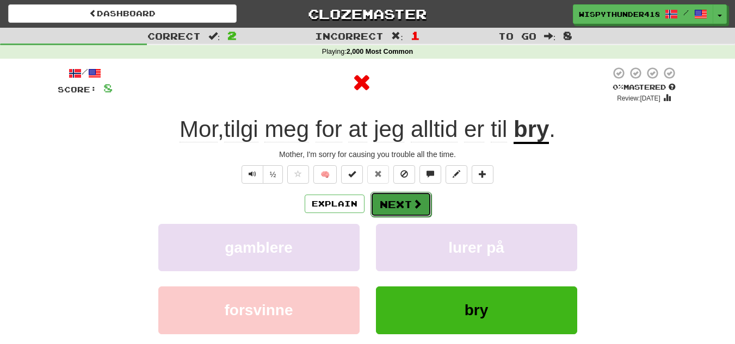
click at [395, 204] on button "Next" at bounding box center [400, 204] width 61 height 25
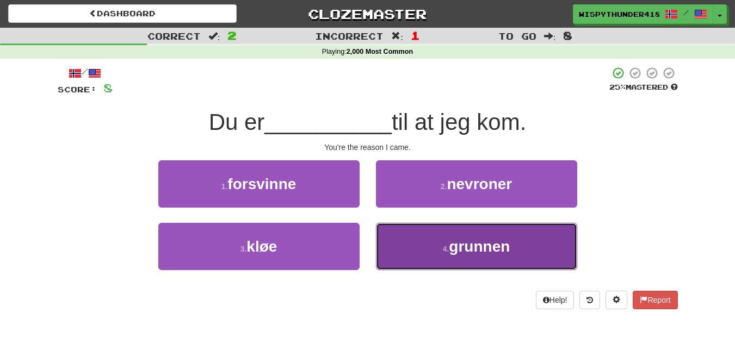
click at [393, 239] on button "4 . grunnen" at bounding box center [476, 246] width 201 height 47
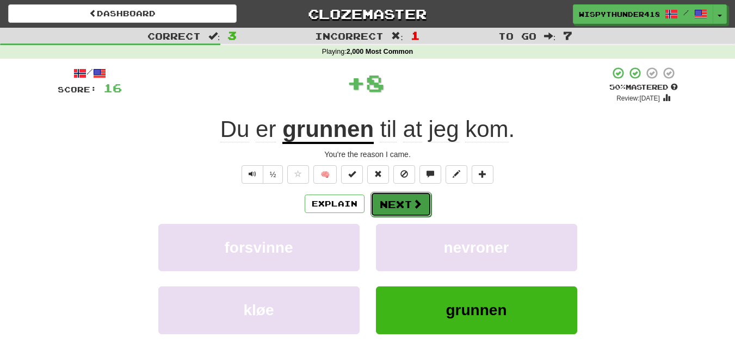
click at [392, 200] on button "Next" at bounding box center [400, 204] width 61 height 25
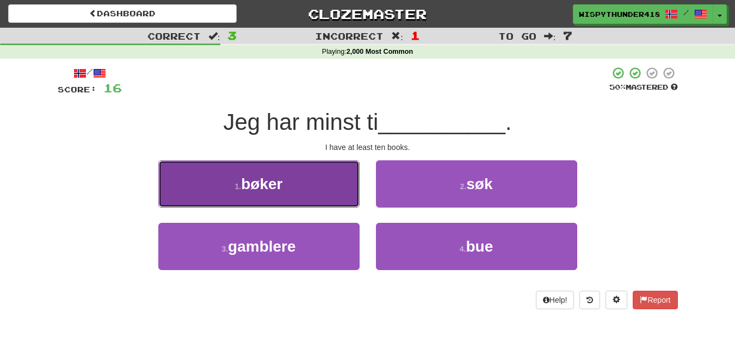
click at [301, 198] on button "1 . bøker" at bounding box center [258, 183] width 201 height 47
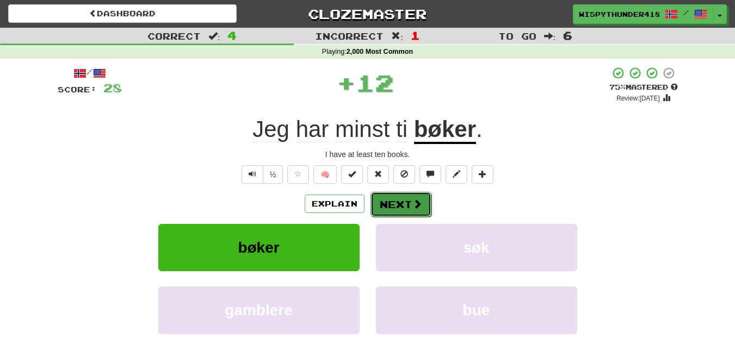
click at [386, 198] on button "Next" at bounding box center [400, 204] width 61 height 25
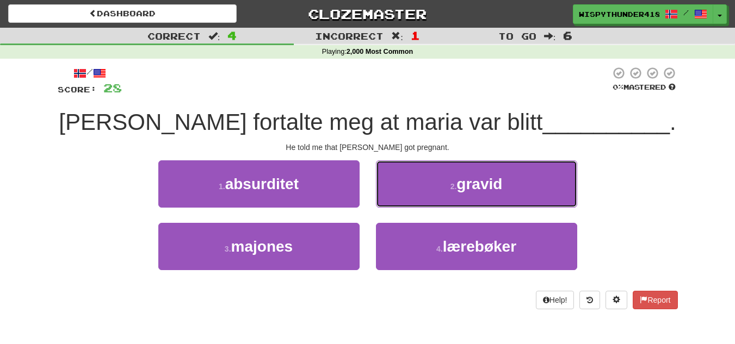
click at [386, 198] on button "2 . gravid" at bounding box center [476, 183] width 201 height 47
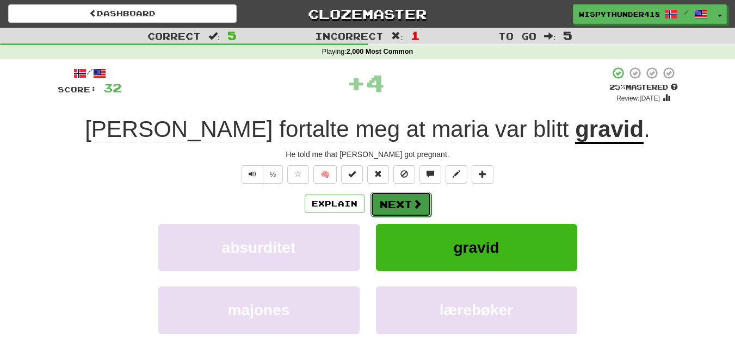
click at [386, 199] on button "Next" at bounding box center [400, 204] width 61 height 25
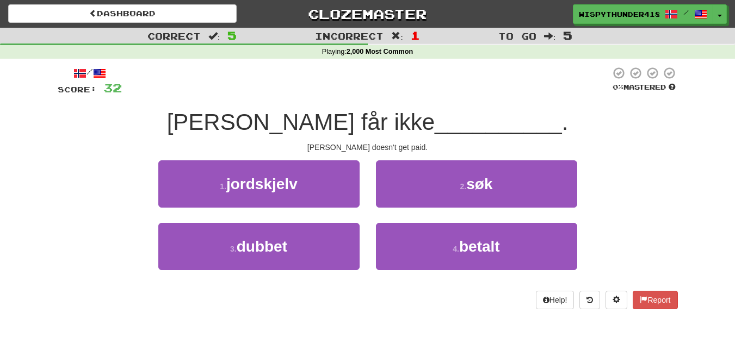
click at [370, 231] on div "4 . betalt" at bounding box center [476, 254] width 217 height 63
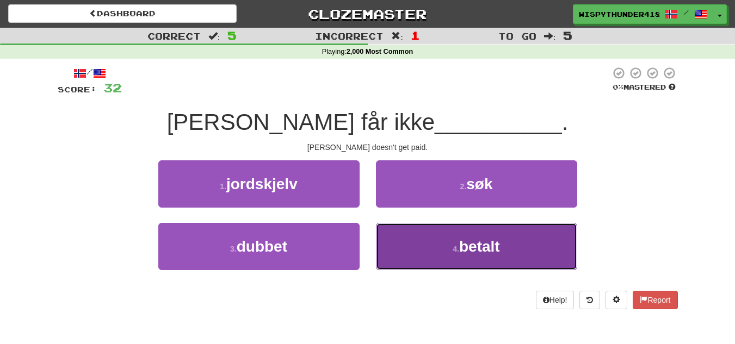
click at [376, 229] on button "4 . betalt" at bounding box center [476, 246] width 201 height 47
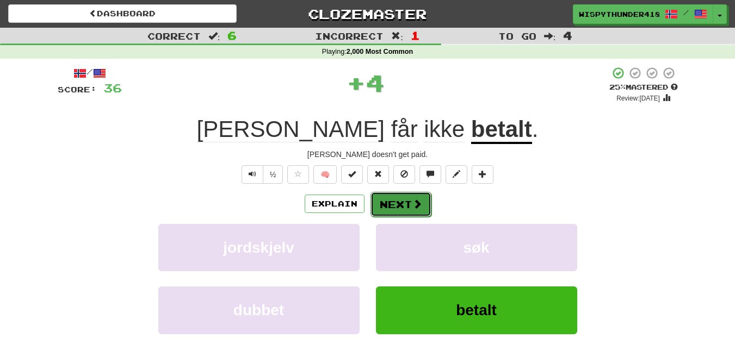
click at [380, 210] on button "Next" at bounding box center [400, 204] width 61 height 25
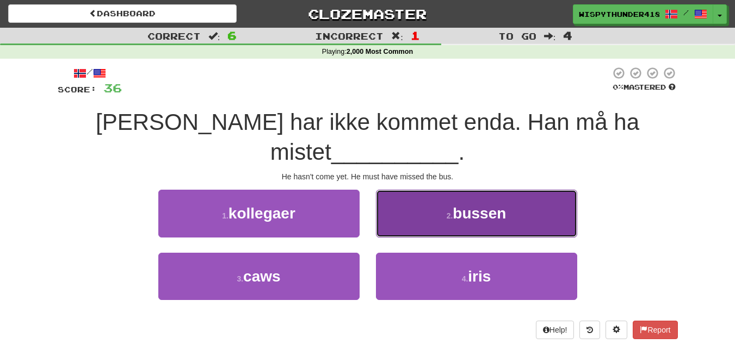
click at [382, 196] on button "2 . bussen" at bounding box center [476, 213] width 201 height 47
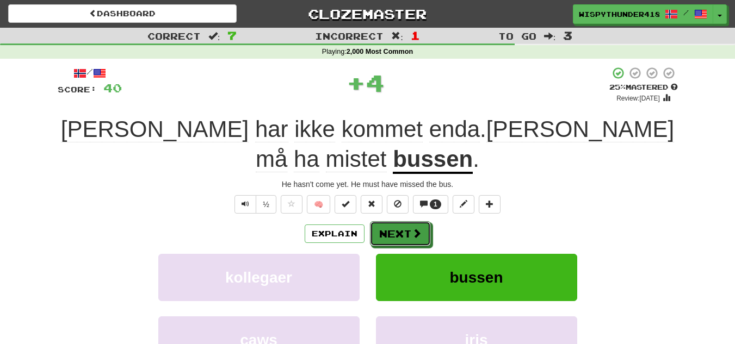
click at [382, 221] on button "Next" at bounding box center [400, 233] width 61 height 25
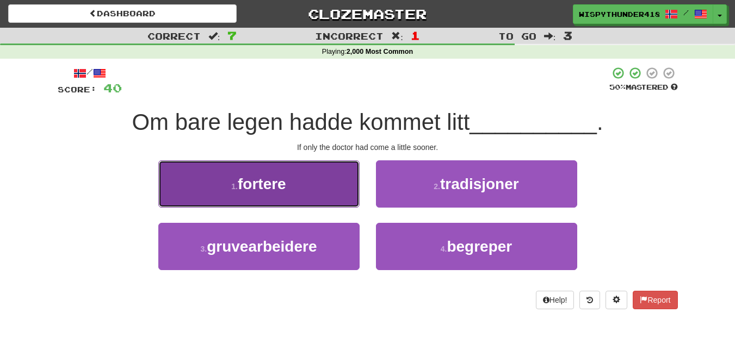
click at [349, 198] on button "1 . fortere" at bounding box center [258, 183] width 201 height 47
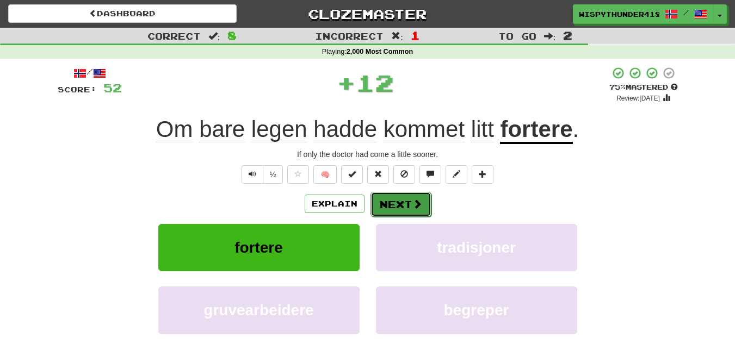
click at [386, 212] on button "Next" at bounding box center [400, 204] width 61 height 25
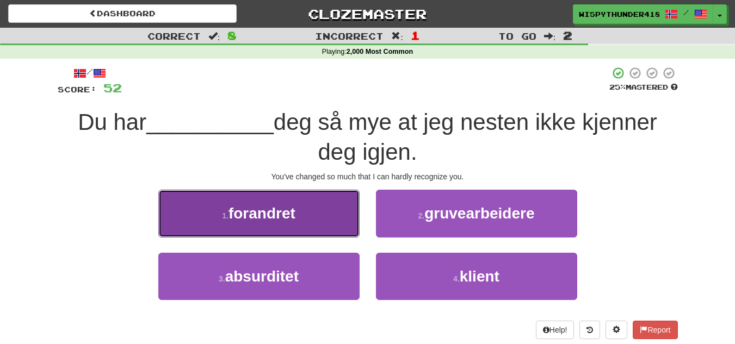
click at [324, 214] on button "1 . forandret" at bounding box center [258, 213] width 201 height 47
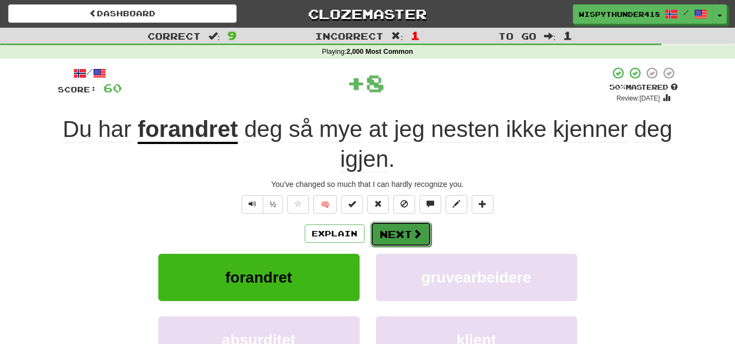
click at [415, 222] on button "Next" at bounding box center [400, 234] width 61 height 25
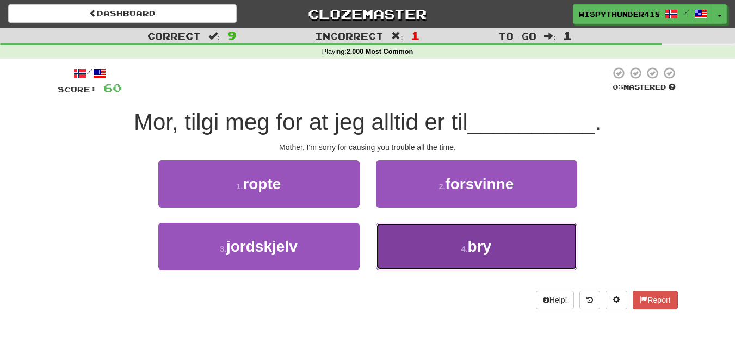
click at [413, 229] on button "4 . bry" at bounding box center [476, 246] width 201 height 47
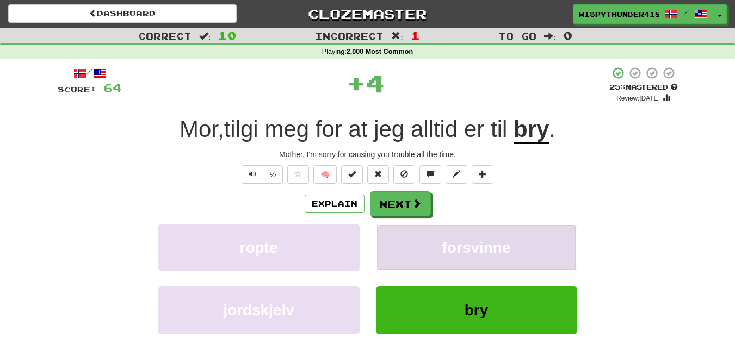
click at [412, 224] on button "forsvinne" at bounding box center [476, 247] width 201 height 47
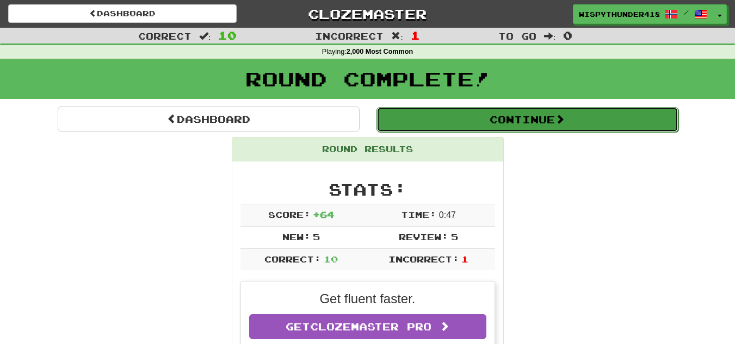
click at [416, 129] on button "Continue" at bounding box center [527, 119] width 302 height 25
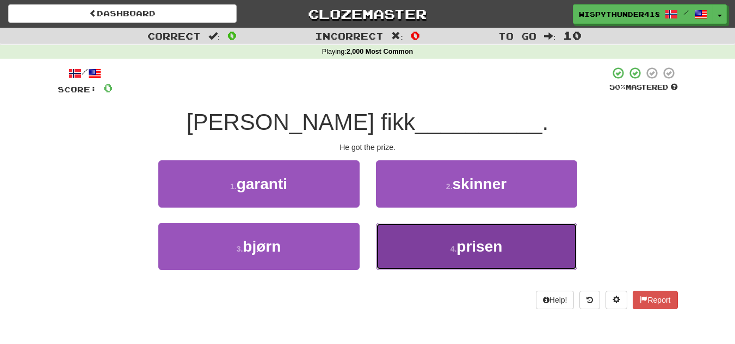
click at [408, 245] on button "4 . prisen" at bounding box center [476, 246] width 201 height 47
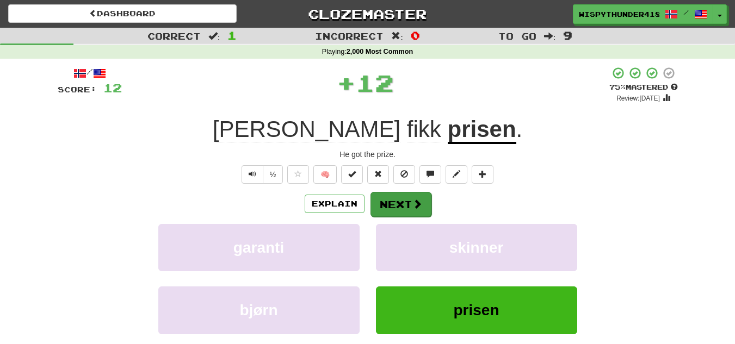
click at [400, 204] on button "Next" at bounding box center [400, 204] width 61 height 25
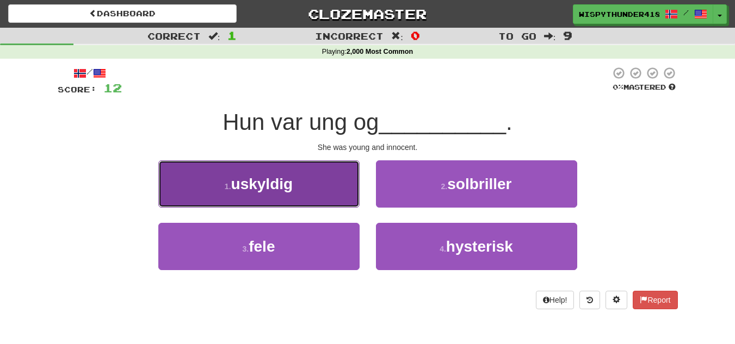
click at [307, 199] on button "1 . uskyldig" at bounding box center [258, 183] width 201 height 47
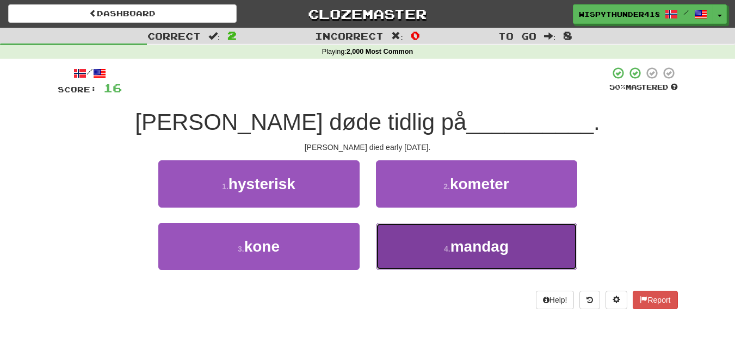
click at [426, 247] on button "4 . mandag" at bounding box center [476, 246] width 201 height 47
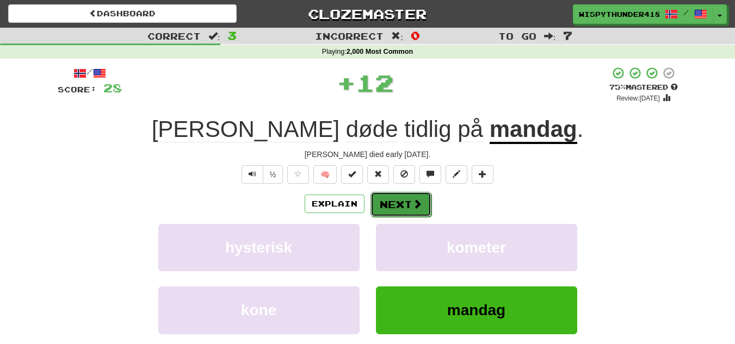
click at [413, 205] on span at bounding box center [417, 204] width 10 height 10
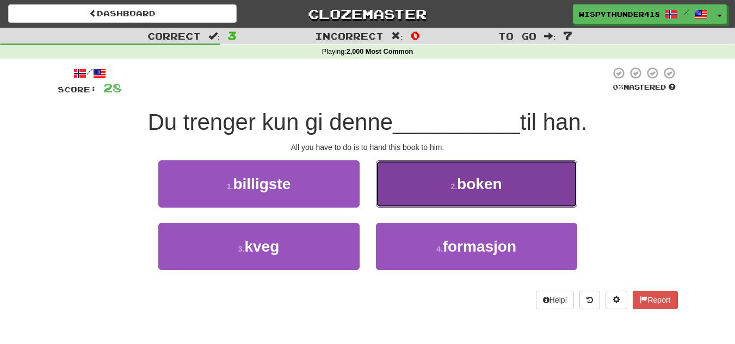
click at [381, 190] on button "2 . boken" at bounding box center [476, 183] width 201 height 47
click at [381, 190] on div "/ Score: 28 0 % Mastered Du trenger kun gi denne __________ til han. All you ha…" at bounding box center [368, 187] width 620 height 243
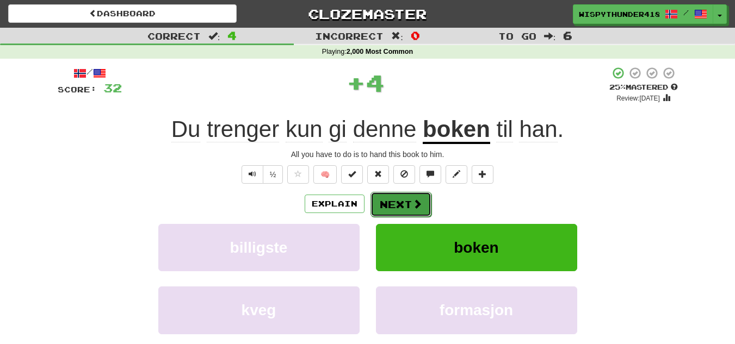
click at [382, 202] on button "Next" at bounding box center [400, 204] width 61 height 25
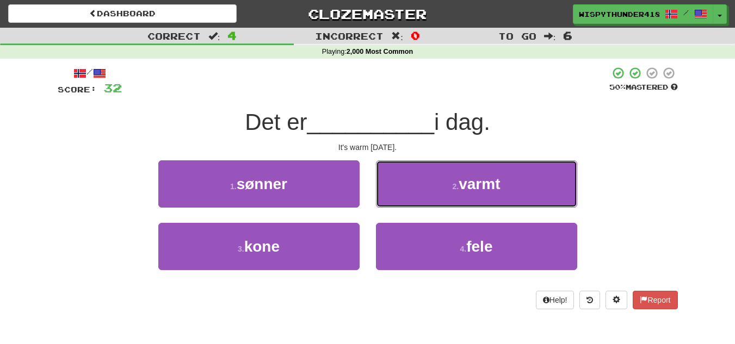
click at [382, 202] on button "2 . varmt" at bounding box center [476, 183] width 201 height 47
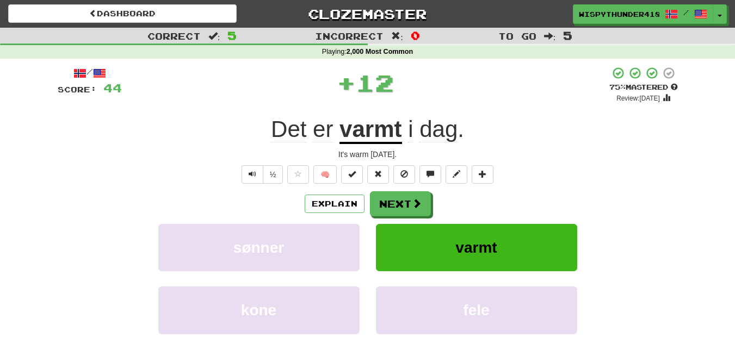
click at [382, 202] on button "Next" at bounding box center [400, 203] width 61 height 25
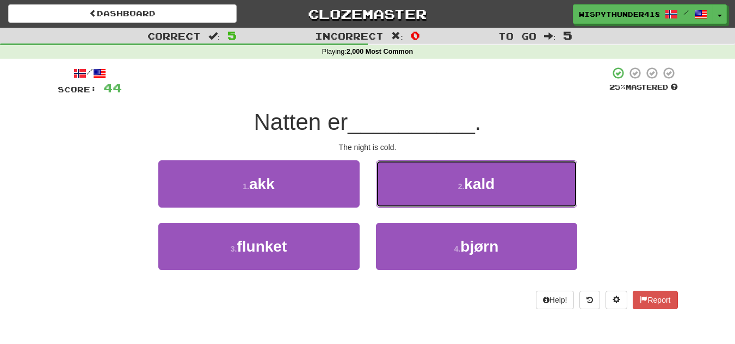
click at [382, 202] on button "2 . kald" at bounding box center [476, 183] width 201 height 47
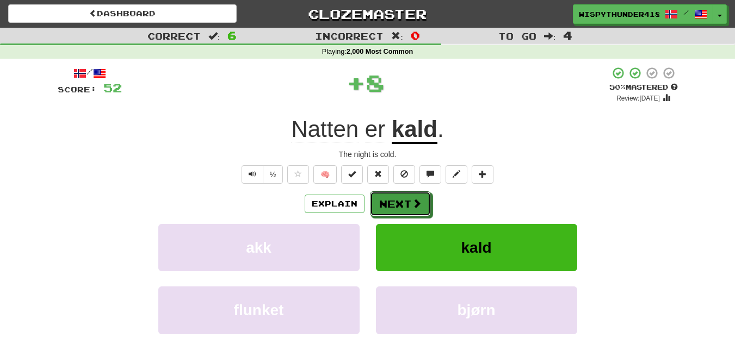
click at [382, 202] on button "Next" at bounding box center [400, 203] width 61 height 25
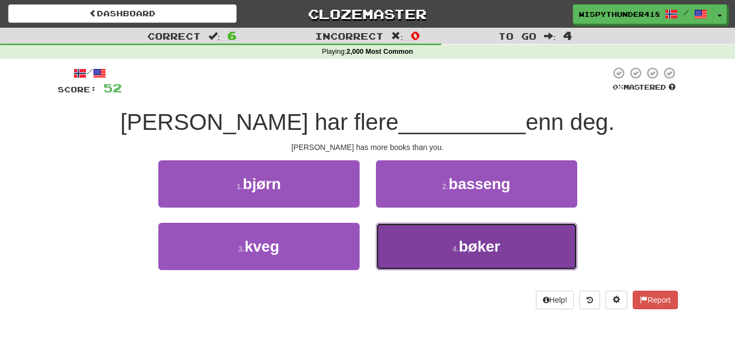
click at [391, 230] on button "4 . bøker" at bounding box center [476, 246] width 201 height 47
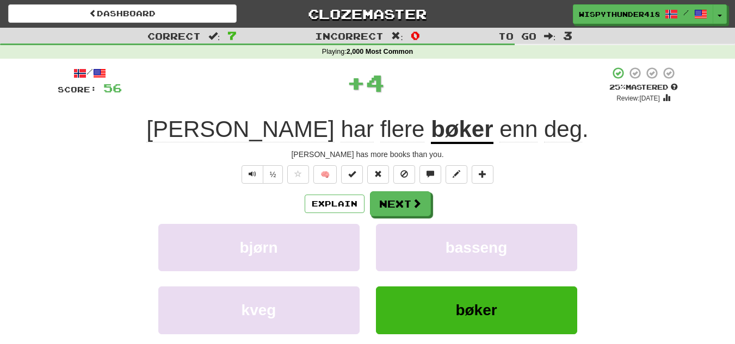
click at [390, 203] on button "Next" at bounding box center [400, 203] width 61 height 25
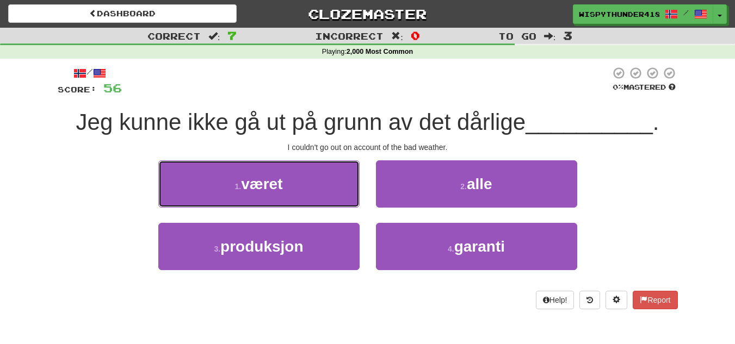
drag, startPoint x: 311, startPoint y: 193, endPoint x: 400, endPoint y: 185, distance: 89.5
click at [313, 193] on button "1 . været" at bounding box center [258, 183] width 201 height 47
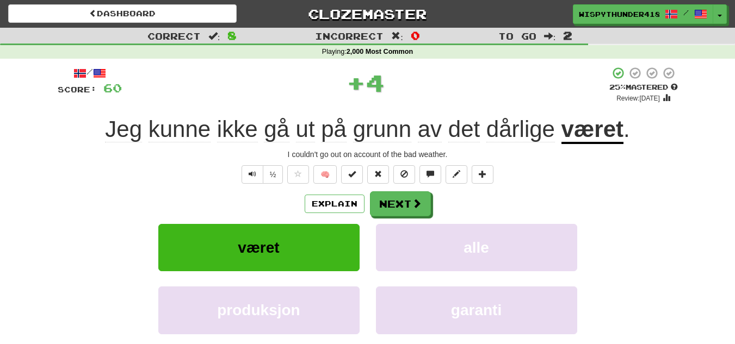
click at [400, 185] on div "/ Score: 60 + 4 25 % Mastered Review: 2025-09-19 Jeg kunne ikke gå ut på grunn …" at bounding box center [368, 236] width 620 height 341
click at [400, 189] on div "/ Score: 60 + 4 25 % Mastered Review: 2025-09-19 Jeg kunne ikke gå ut på grunn …" at bounding box center [368, 236] width 620 height 341
click at [397, 208] on button "Next" at bounding box center [400, 204] width 61 height 25
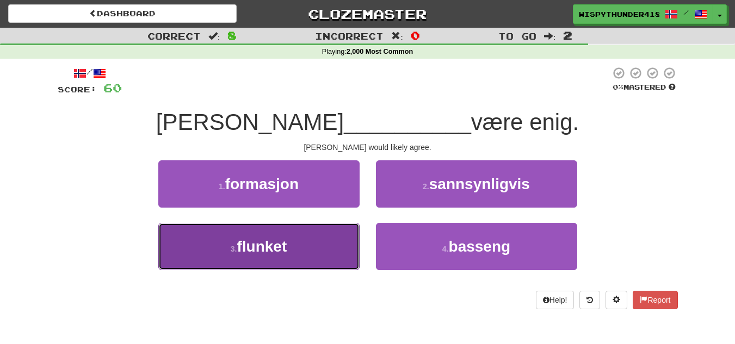
click at [303, 245] on button "3 . flunket" at bounding box center [258, 246] width 201 height 47
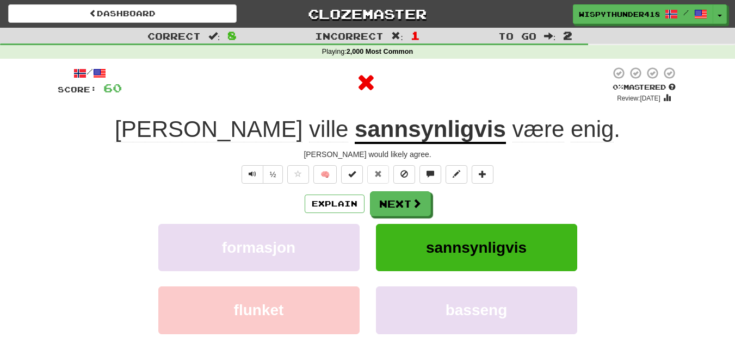
click at [398, 197] on button "Next" at bounding box center [400, 203] width 61 height 25
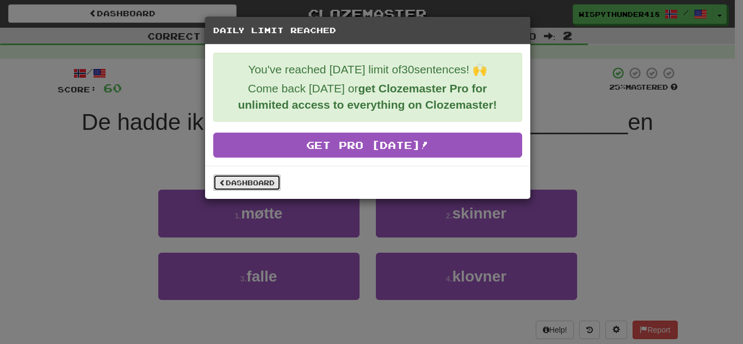
click at [259, 179] on link "Dashboard" at bounding box center [246, 183] width 67 height 16
